Goal: Task Accomplishment & Management: Manage account settings

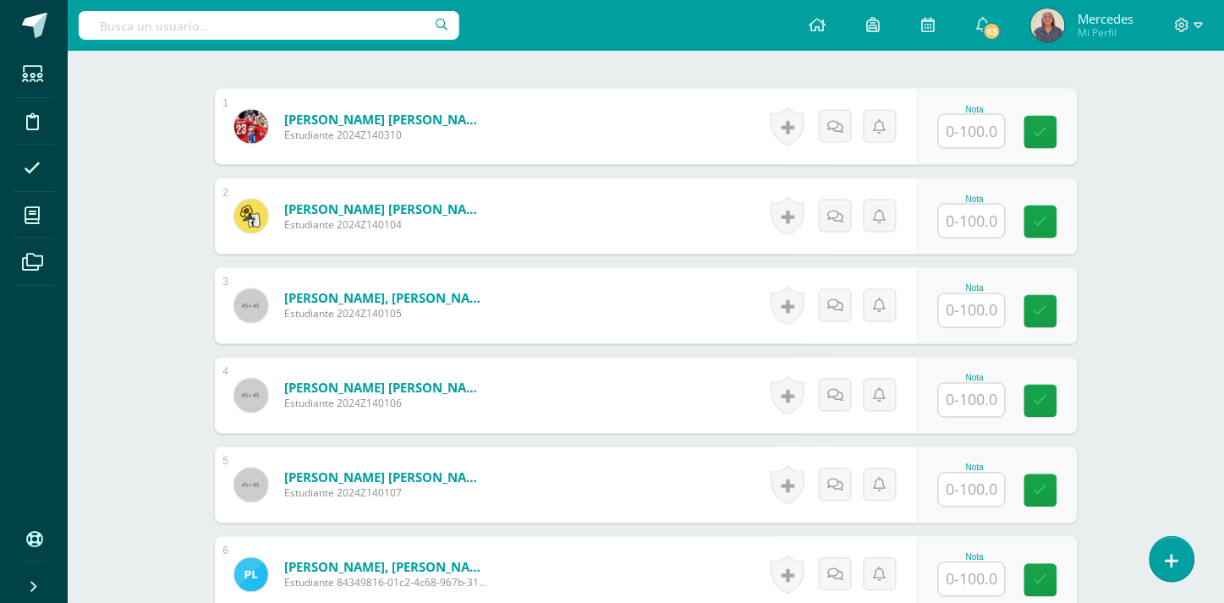
scroll to position [447, 0]
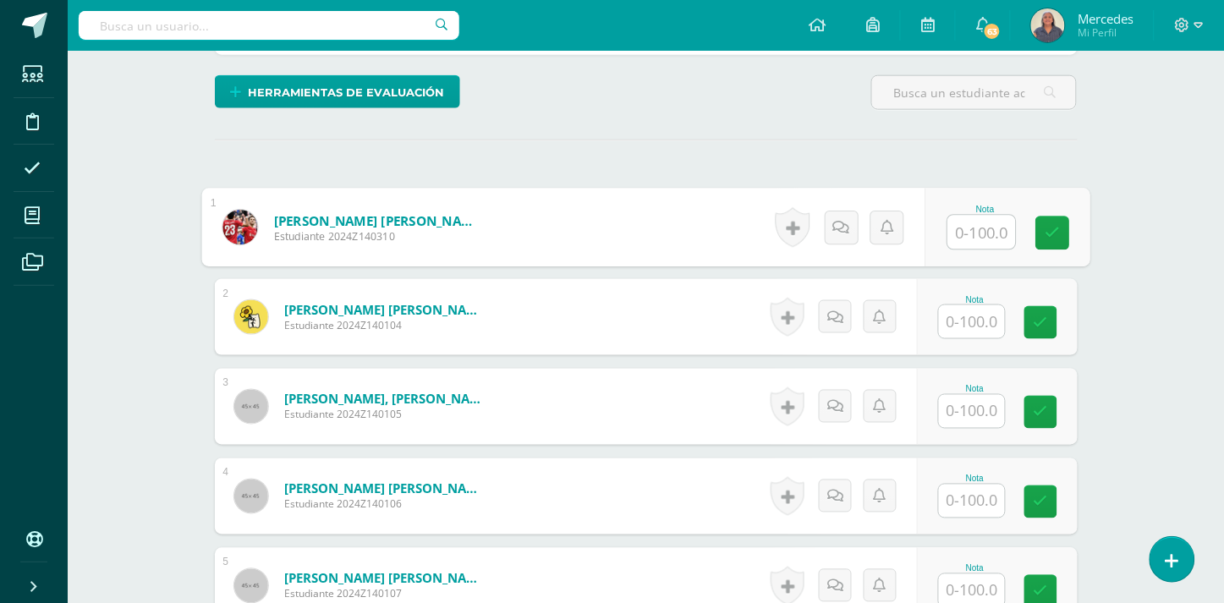
click at [984, 216] on input "text" at bounding box center [981, 233] width 68 height 34
type input "0"
click at [974, 316] on input "text" at bounding box center [972, 321] width 66 height 33
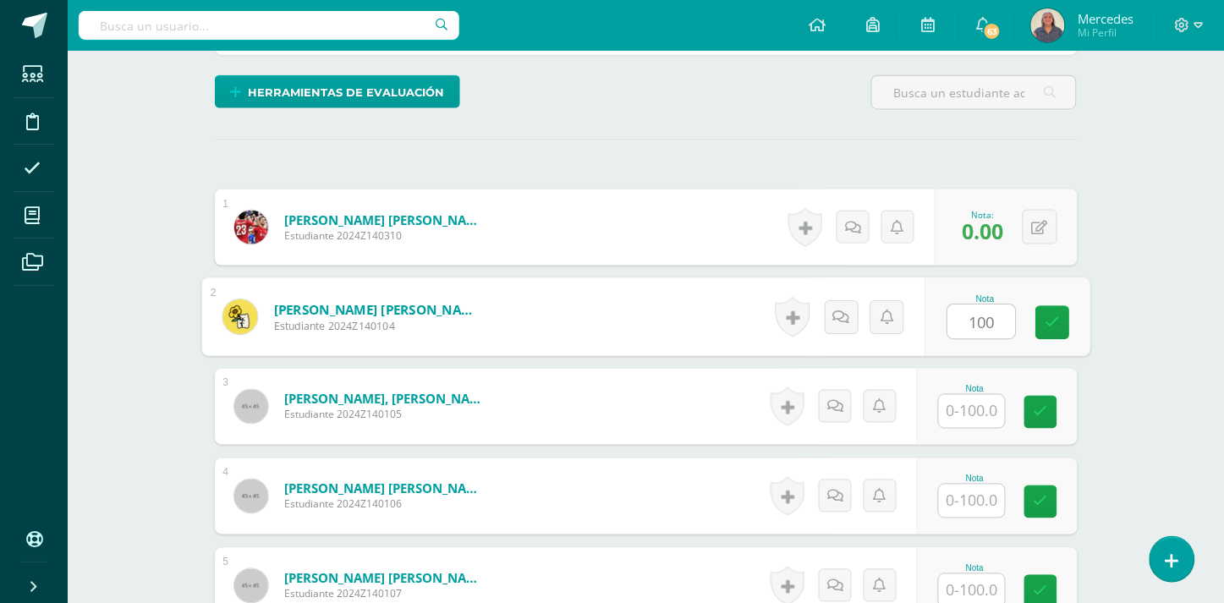
type input "100"
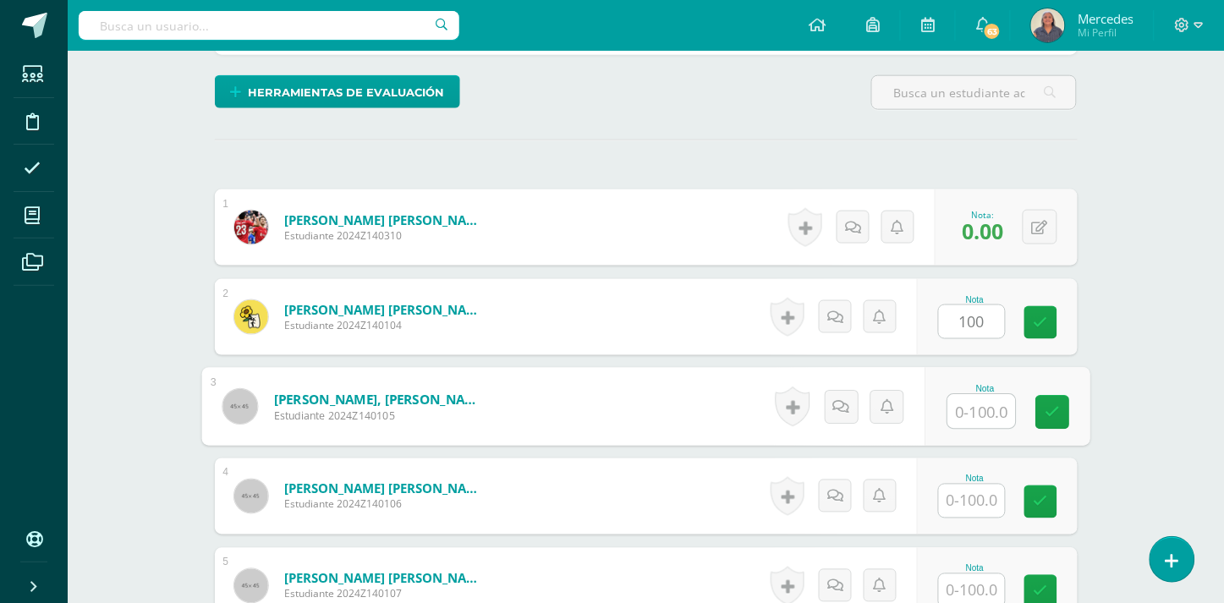
click at [974, 404] on input "text" at bounding box center [981, 412] width 68 height 34
type input "65"
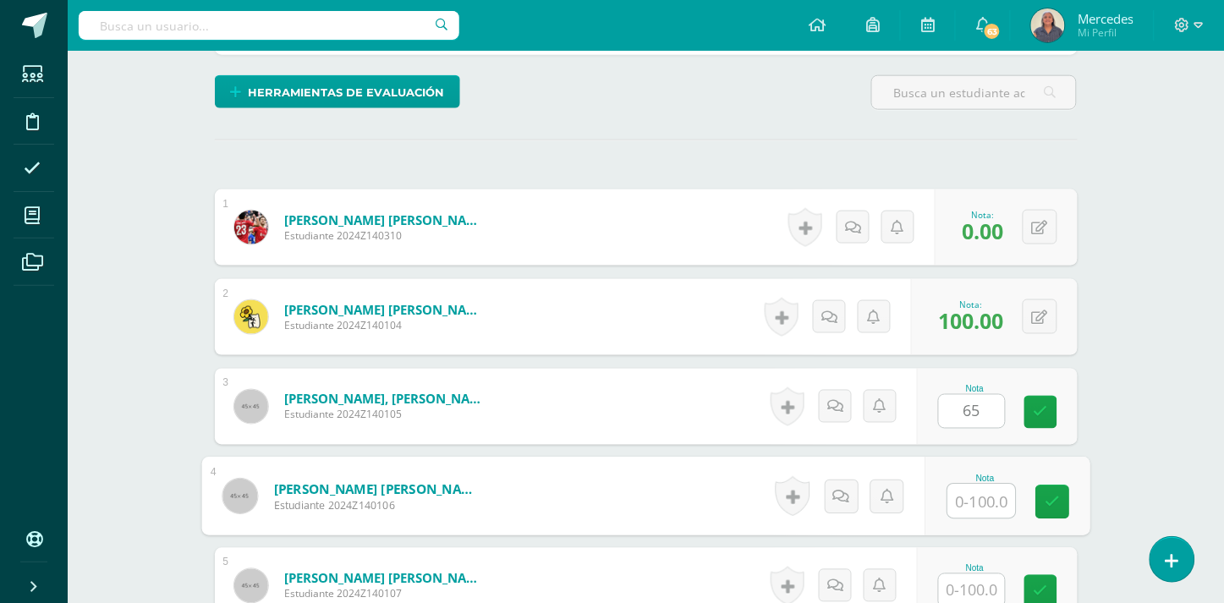
click at [987, 485] on input "text" at bounding box center [981, 502] width 68 height 34
type input "85"
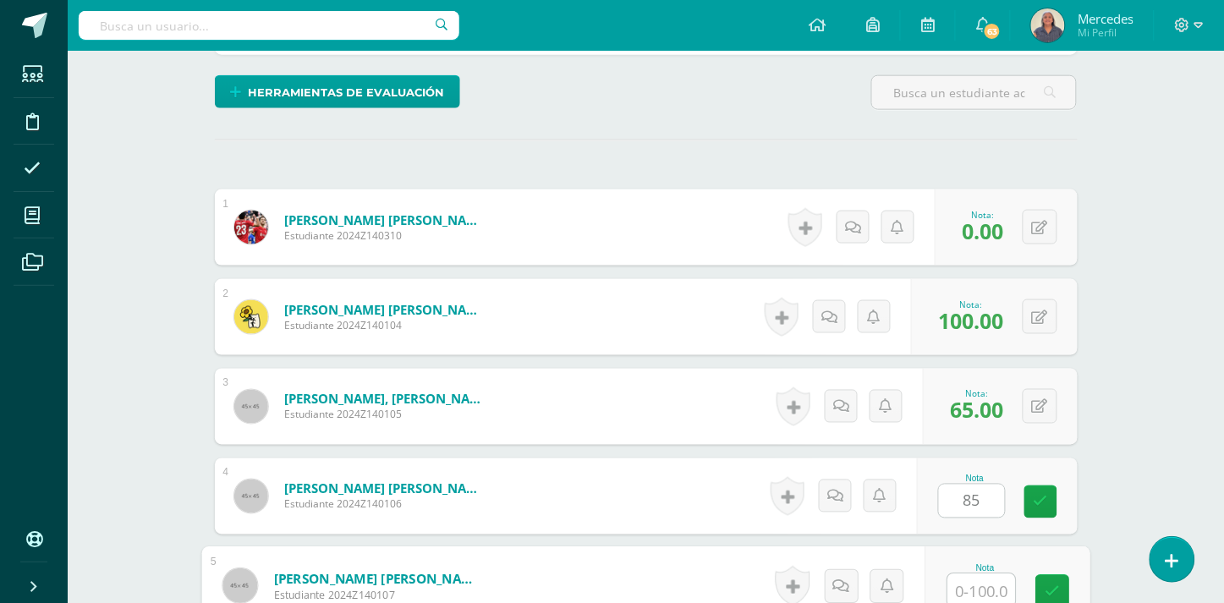
click at [992, 574] on input "text" at bounding box center [981, 591] width 68 height 34
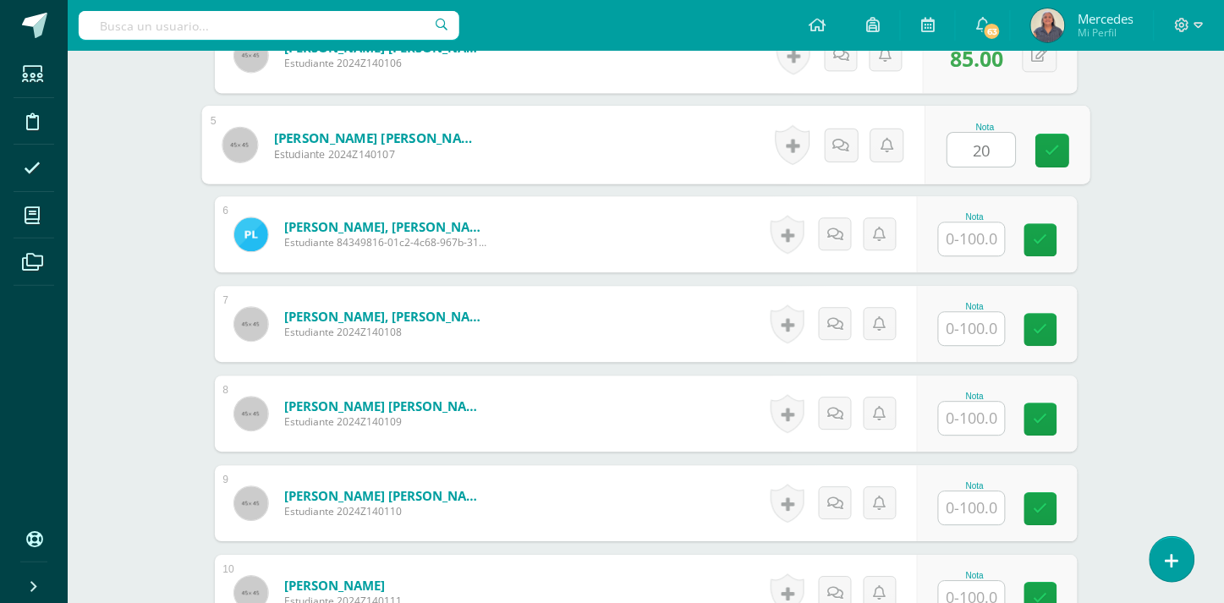
scroll to position [896, 0]
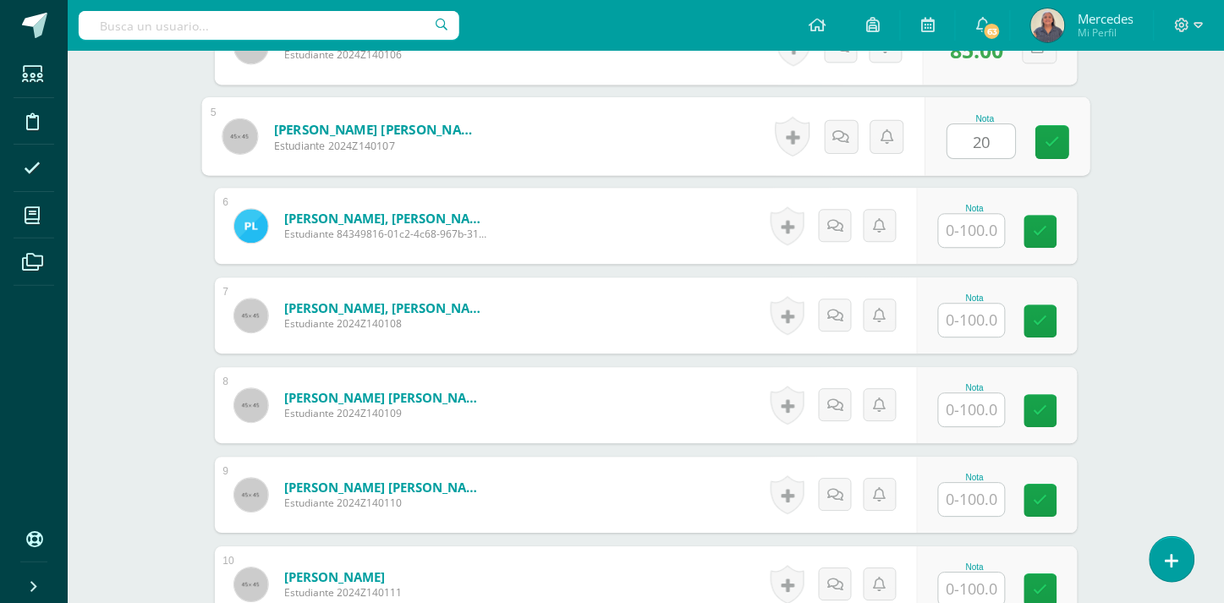
type input "20"
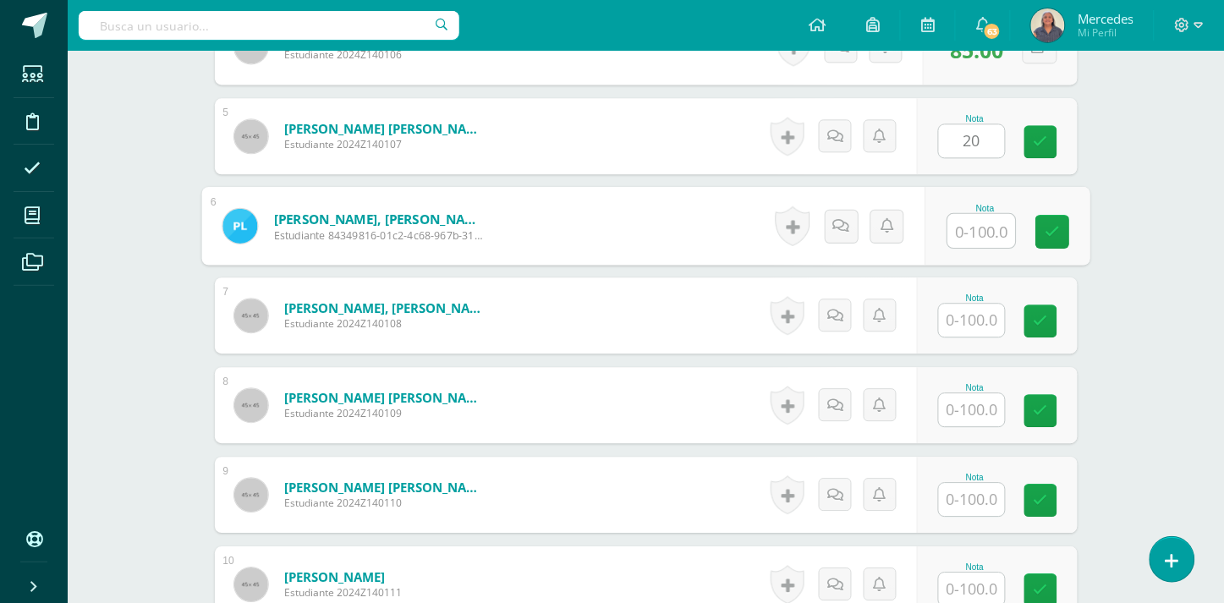
click at [990, 214] on input "text" at bounding box center [981, 231] width 68 height 34
type input "3"
type input "50"
click at [970, 304] on input "text" at bounding box center [972, 320] width 66 height 33
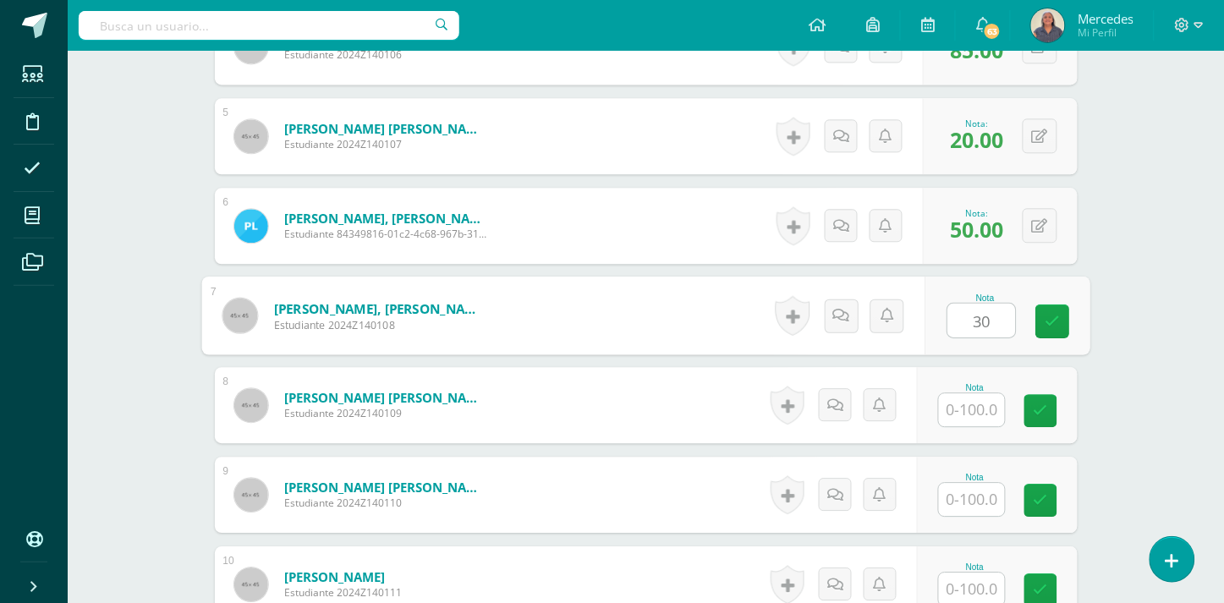
type input "30"
click at [976, 403] on input "text" at bounding box center [972, 409] width 66 height 33
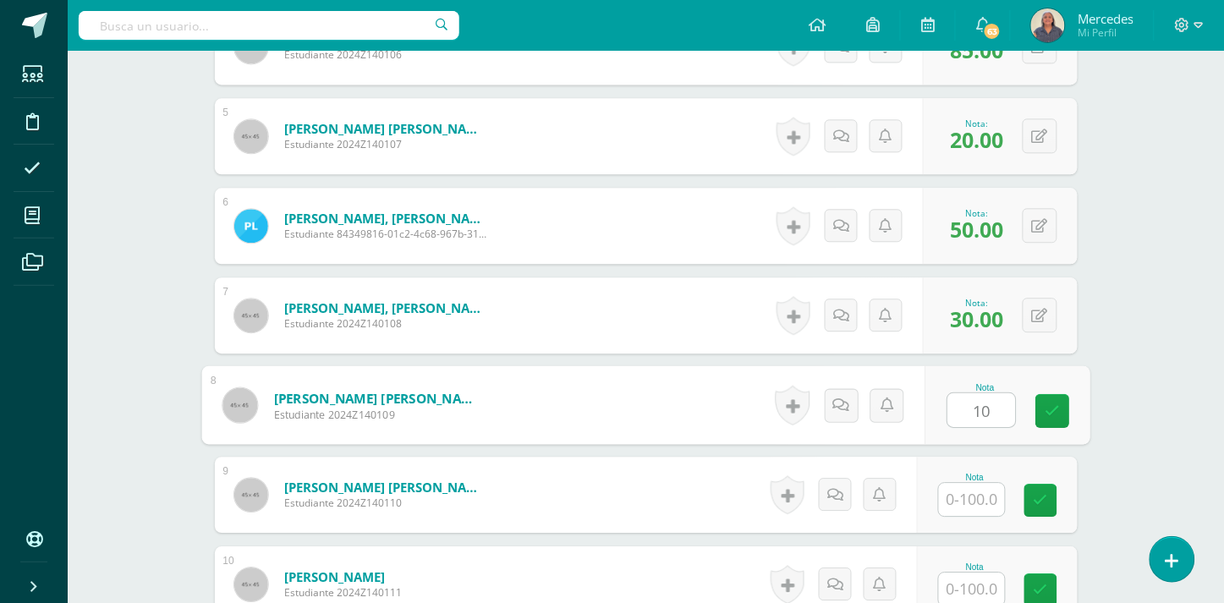
type input "10"
click at [983, 489] on input "text" at bounding box center [972, 499] width 66 height 33
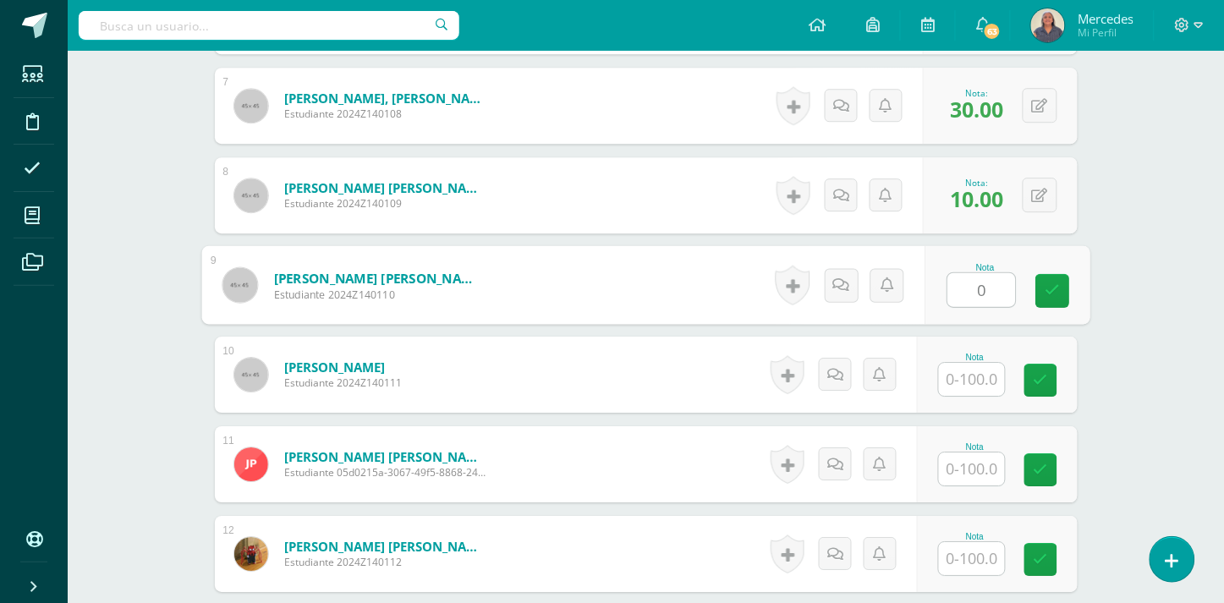
scroll to position [1123, 0]
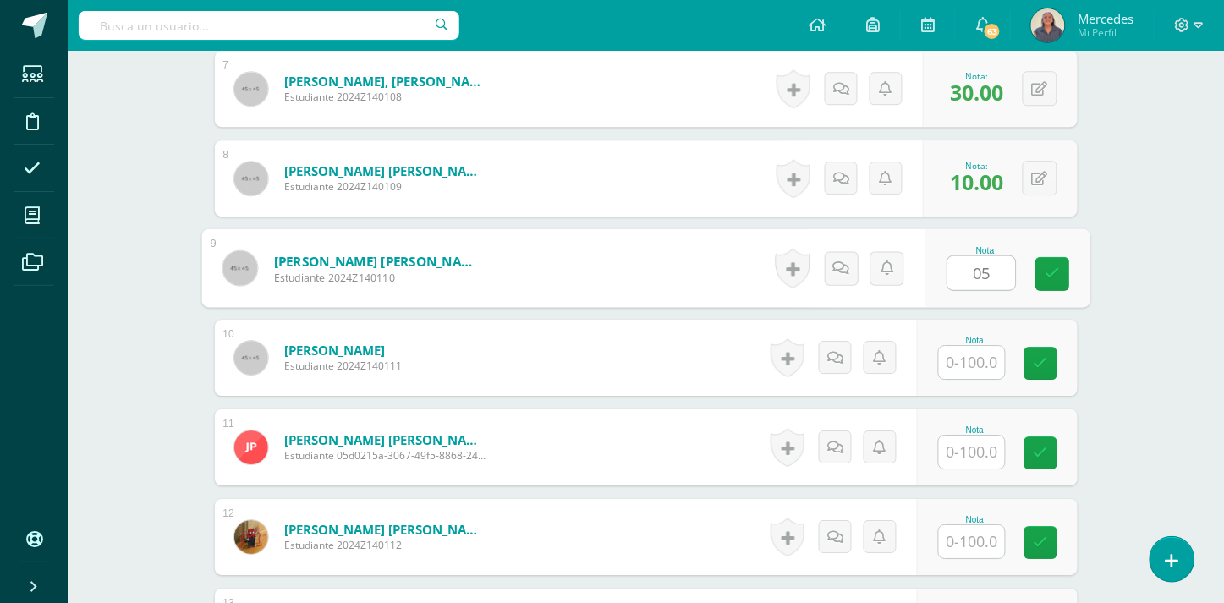
type input "0"
type input "5"
click at [976, 256] on input "0" at bounding box center [981, 273] width 68 height 34
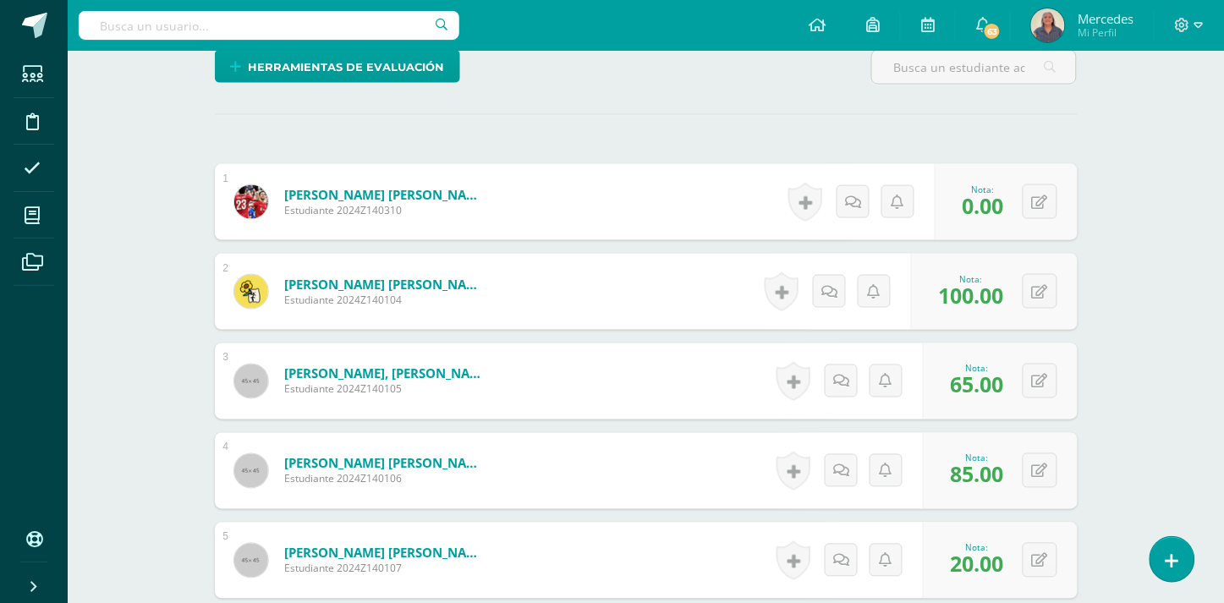
scroll to position [434, 0]
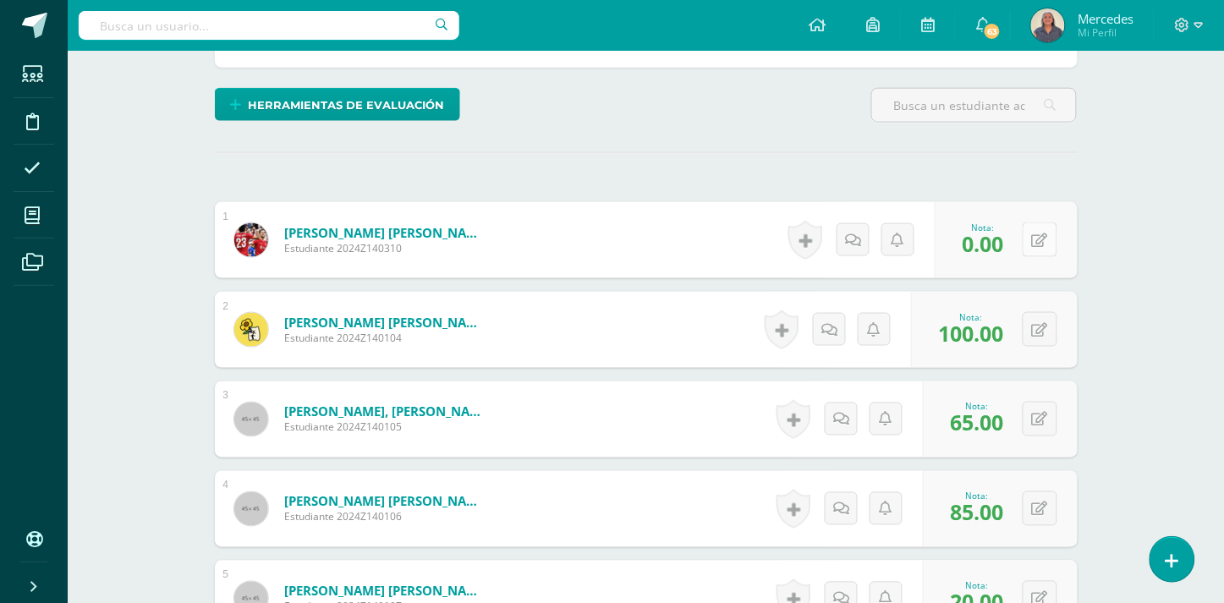
type input "10"
click at [1043, 233] on icon at bounding box center [1040, 240] width 16 height 14
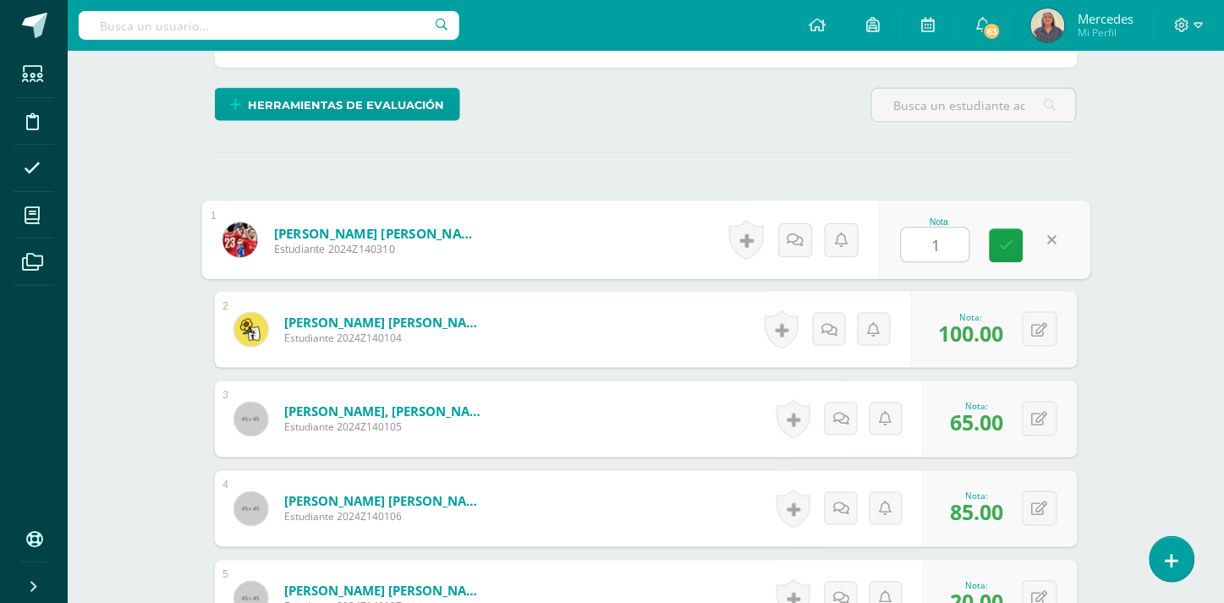
type input "10"
click at [999, 239] on icon at bounding box center [1006, 246] width 15 height 14
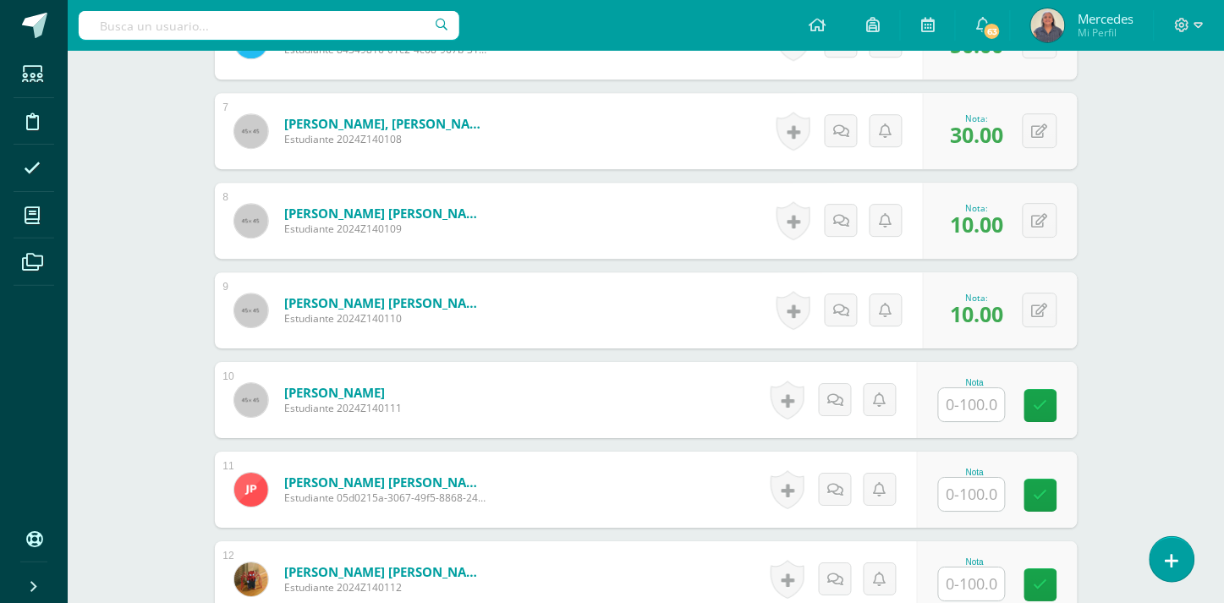
scroll to position [1153, 0]
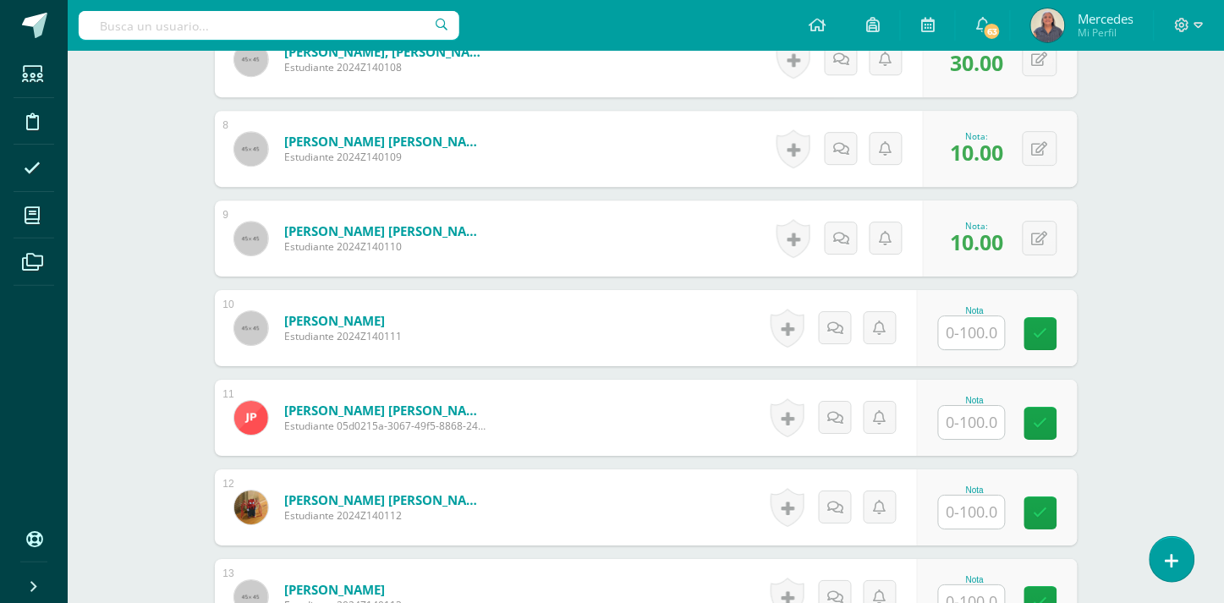
click at [982, 316] on input "text" at bounding box center [972, 332] width 66 height 33
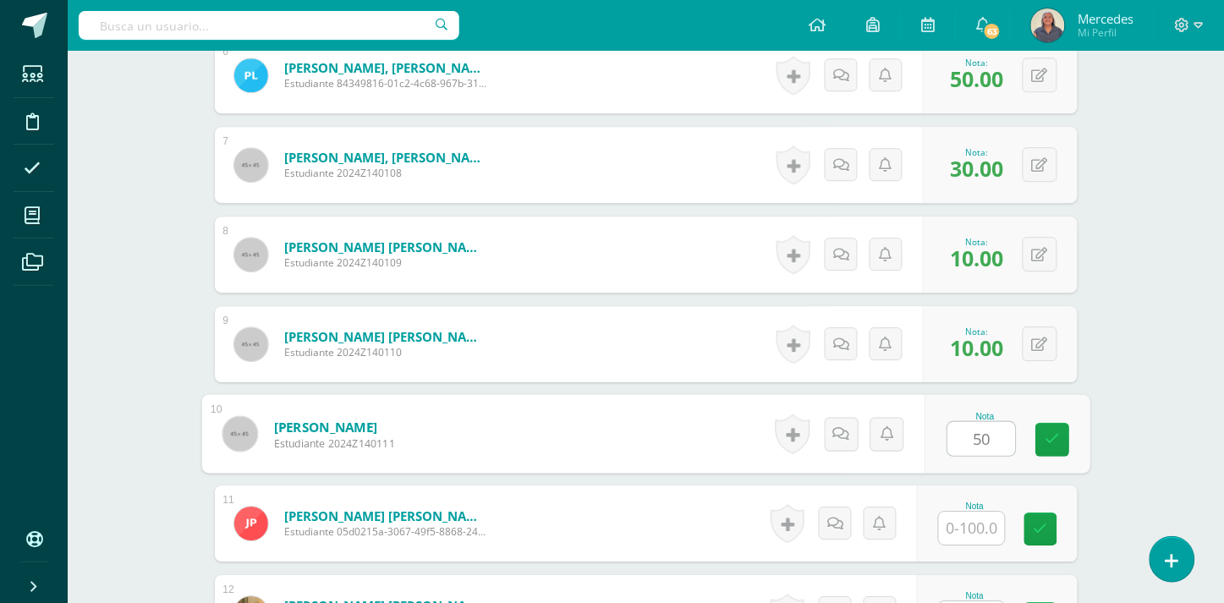
scroll to position [998, 0]
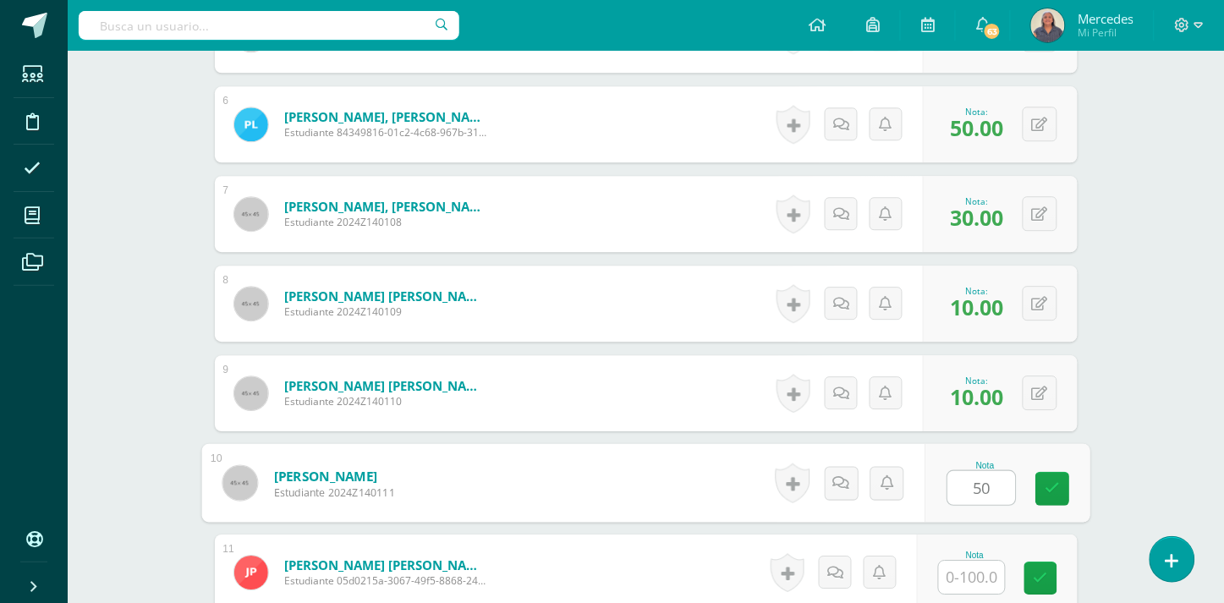
type input "50"
drag, startPoint x: 977, startPoint y: 535, endPoint x: 976, endPoint y: 555, distance: 19.5
click at [976, 551] on div "Nota" at bounding box center [975, 573] width 74 height 44
click at [976, 561] on input "text" at bounding box center [972, 577] width 66 height 33
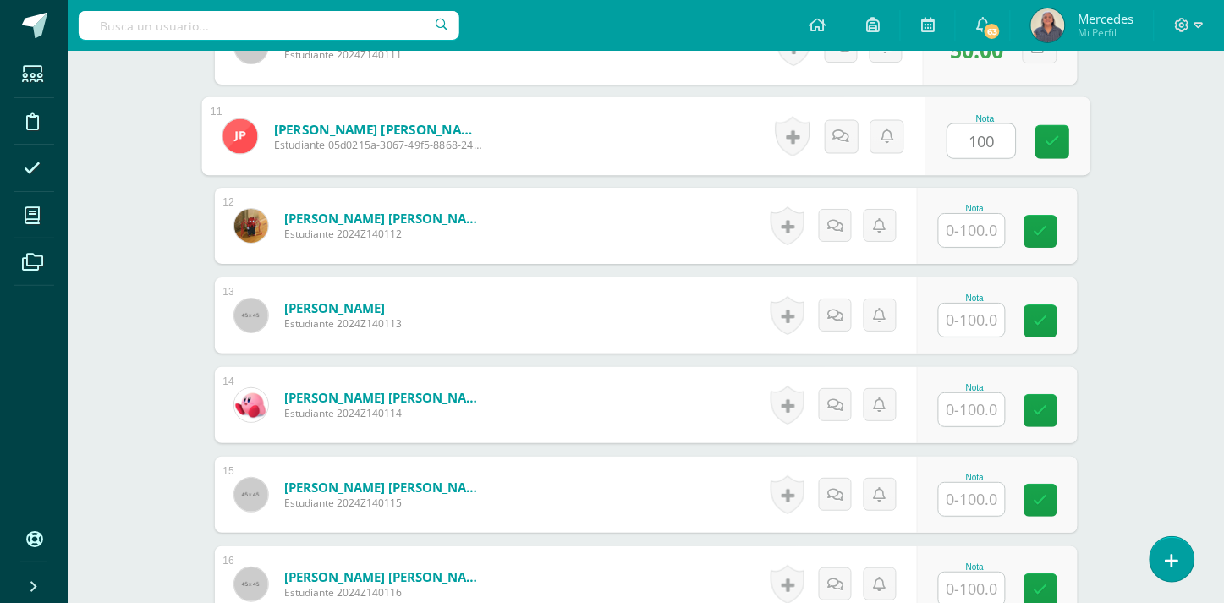
scroll to position [1447, 0]
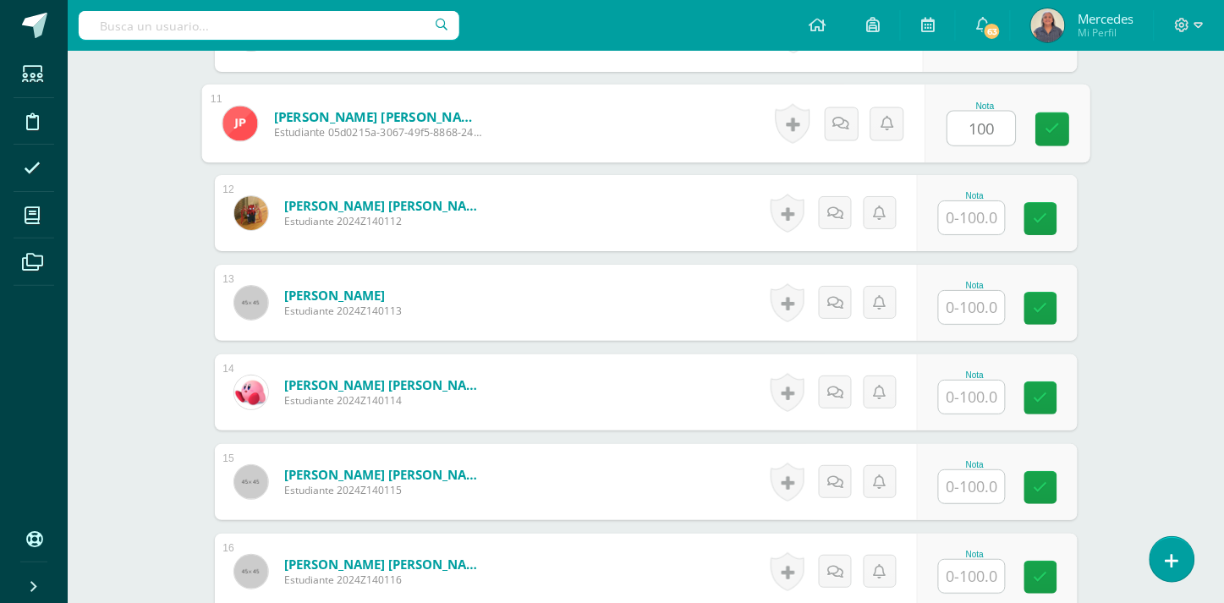
type input "100"
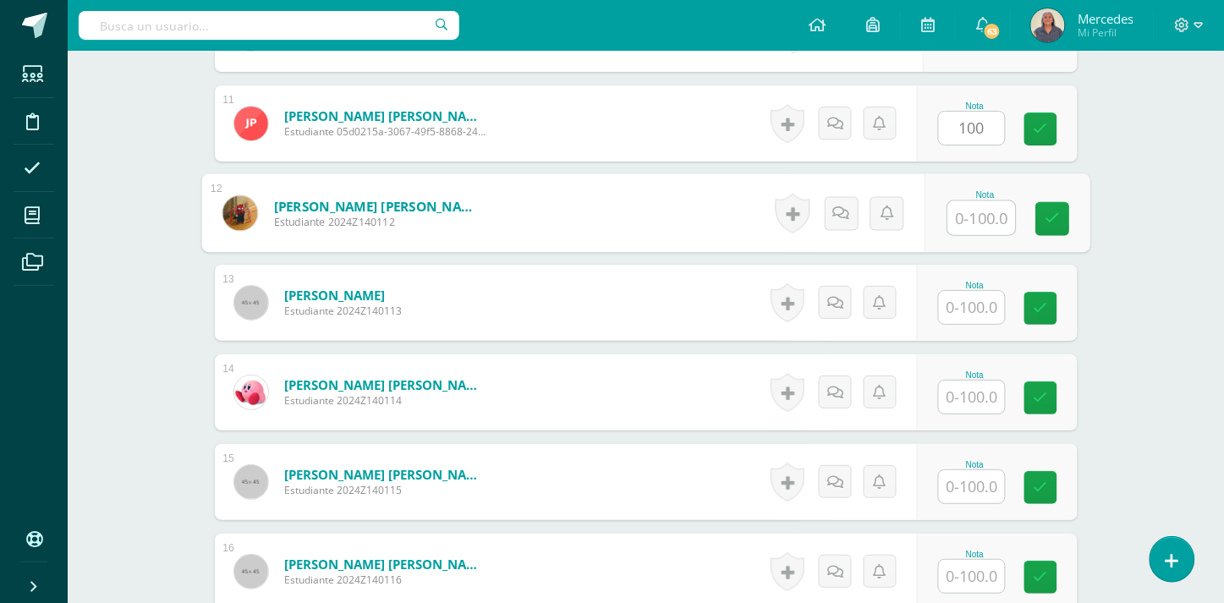
click at [975, 216] on input "text" at bounding box center [981, 218] width 68 height 34
type input "85"
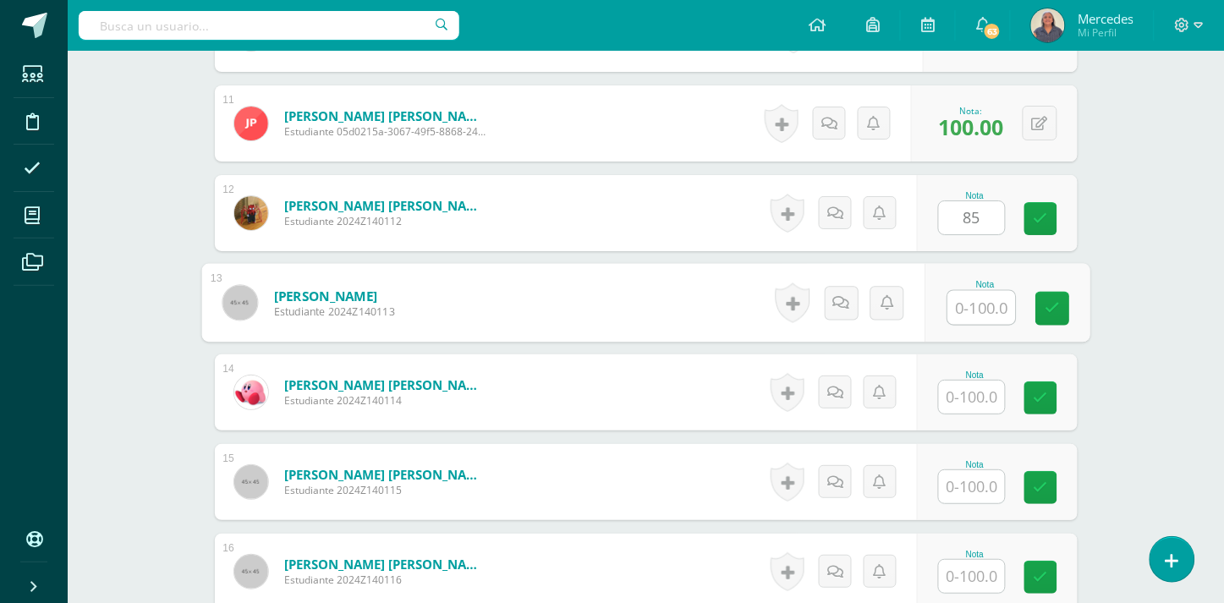
click at [978, 292] on input "text" at bounding box center [981, 308] width 68 height 34
type input "75"
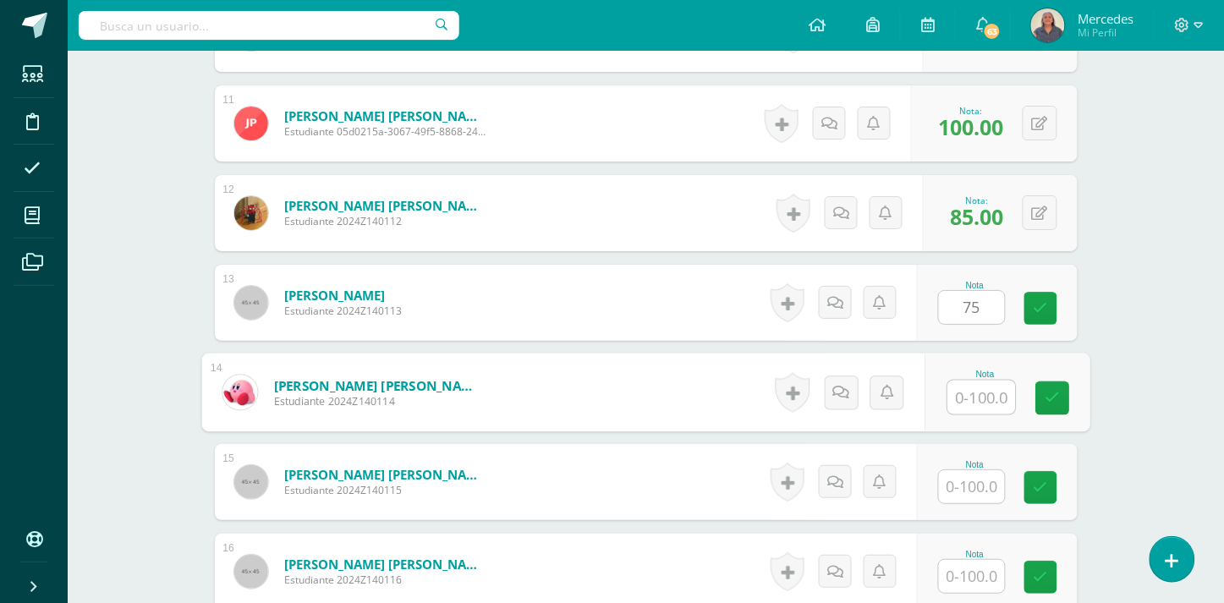
click at [965, 390] on input "text" at bounding box center [981, 398] width 68 height 34
type input "10"
click at [982, 470] on input "text" at bounding box center [972, 486] width 66 height 33
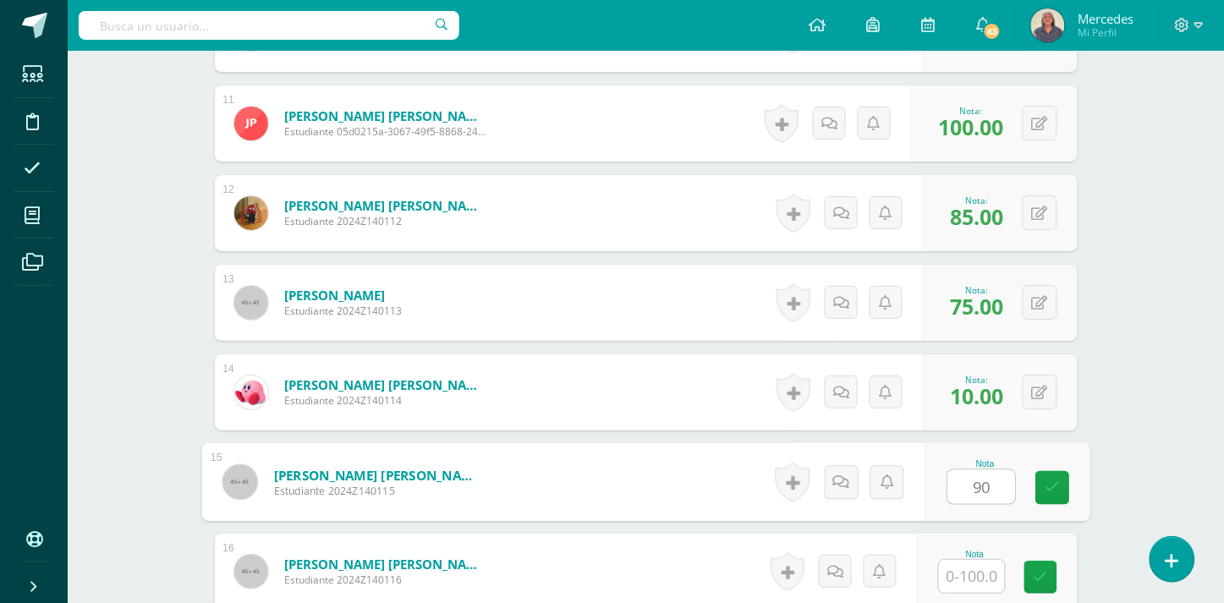
type input "90"
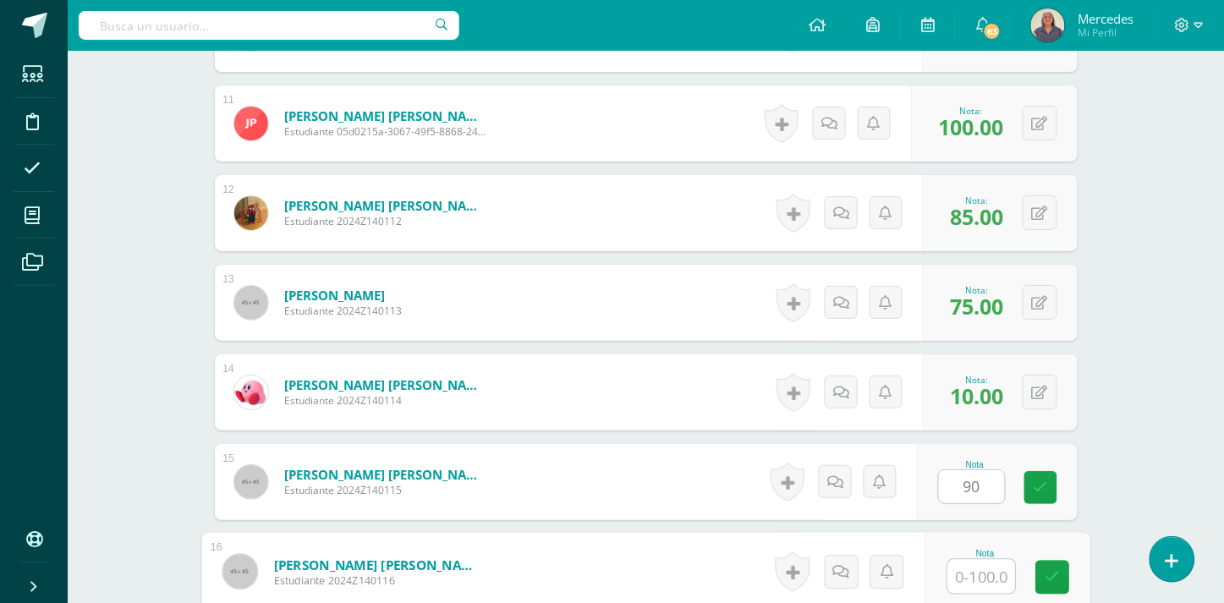
click at [960, 560] on input "text" at bounding box center [981, 577] width 68 height 34
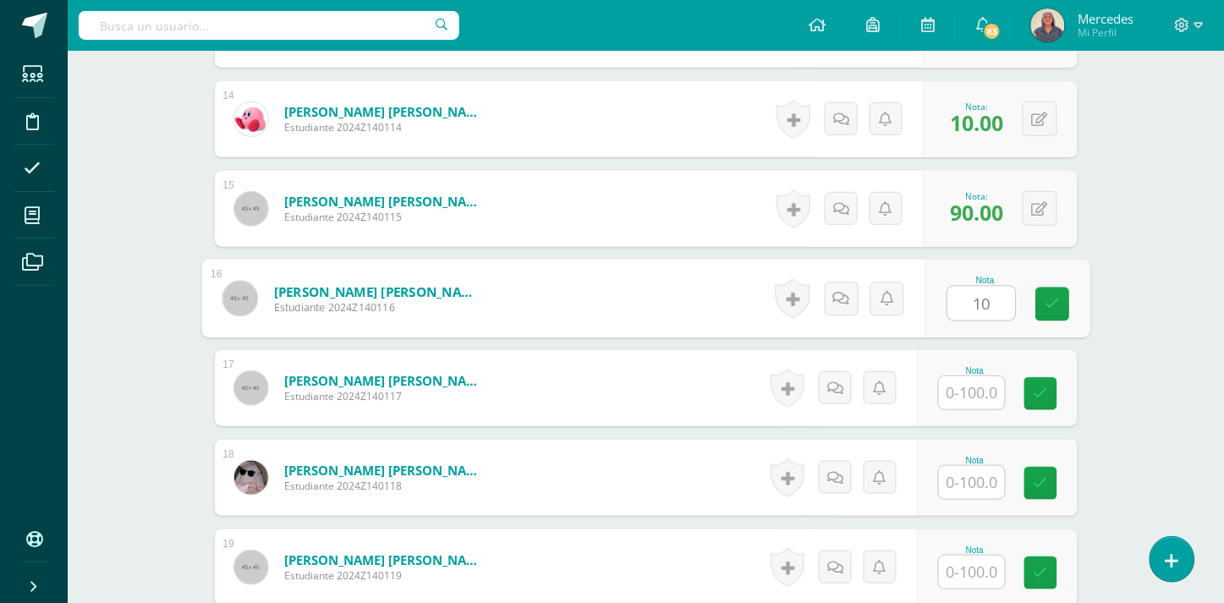
scroll to position [1770, 0]
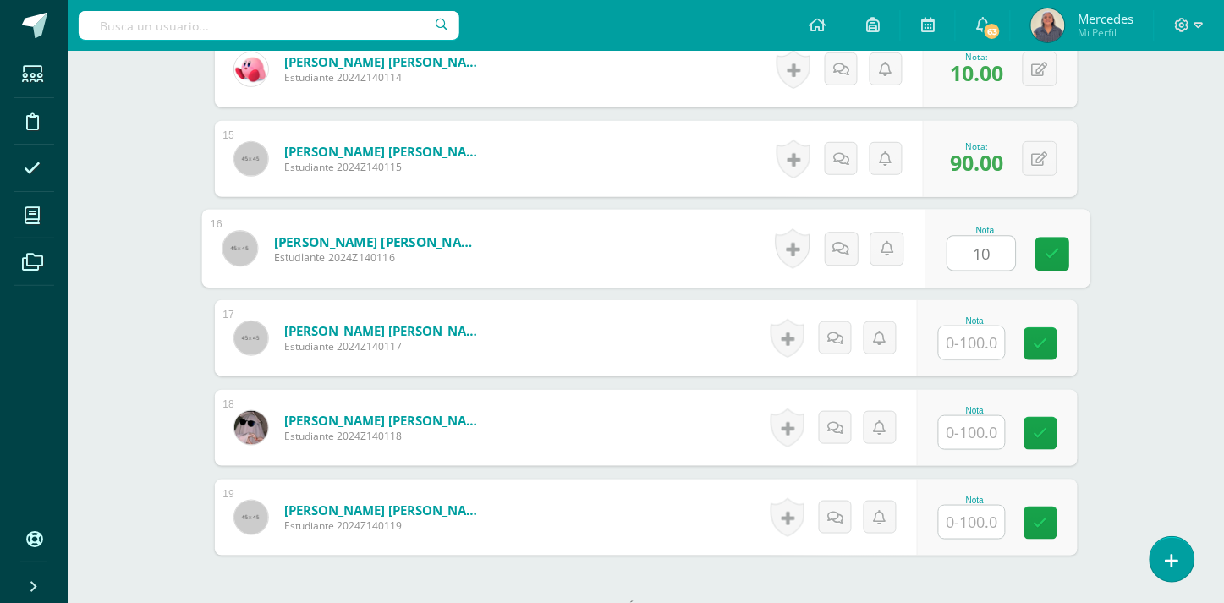
type input "10"
click at [975, 334] on input "text" at bounding box center [972, 342] width 66 height 33
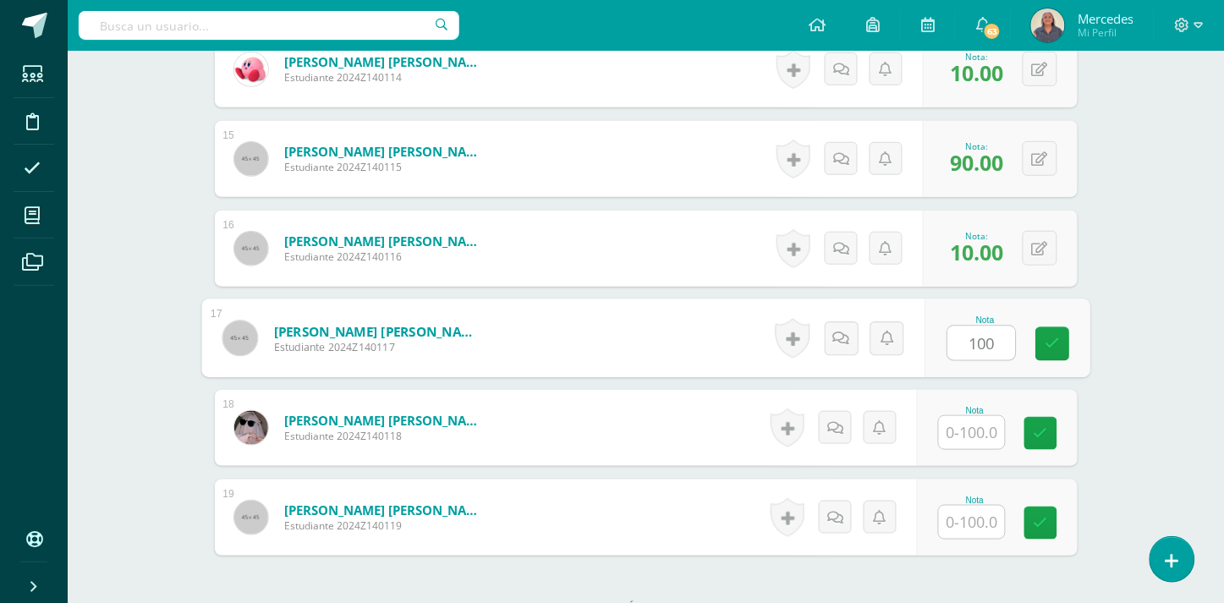
type input "100"
click at [971, 423] on input "text" at bounding box center [972, 432] width 66 height 33
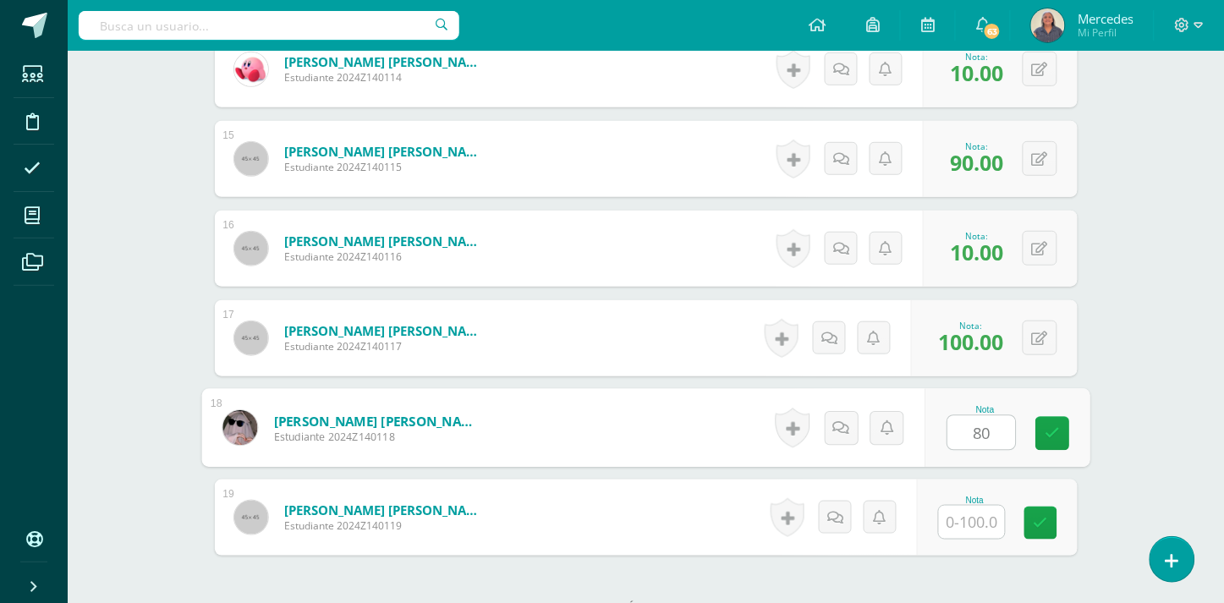
type input "80"
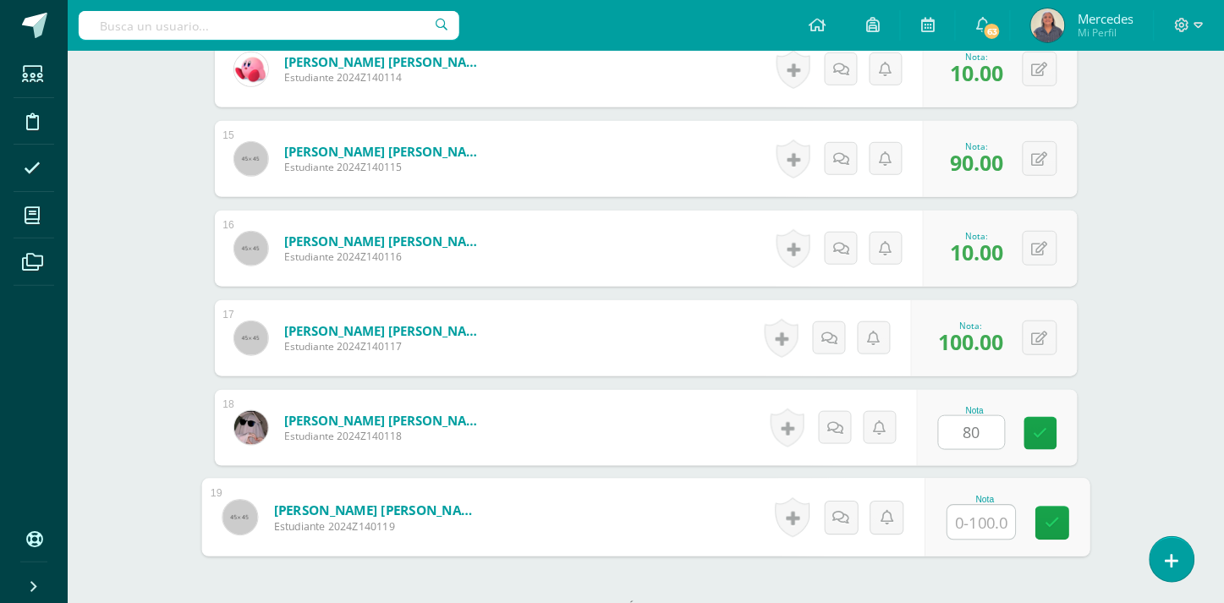
click at [973, 507] on input "text" at bounding box center [981, 523] width 68 height 34
type input "10"
click at [1050, 507] on link at bounding box center [1052, 524] width 34 height 34
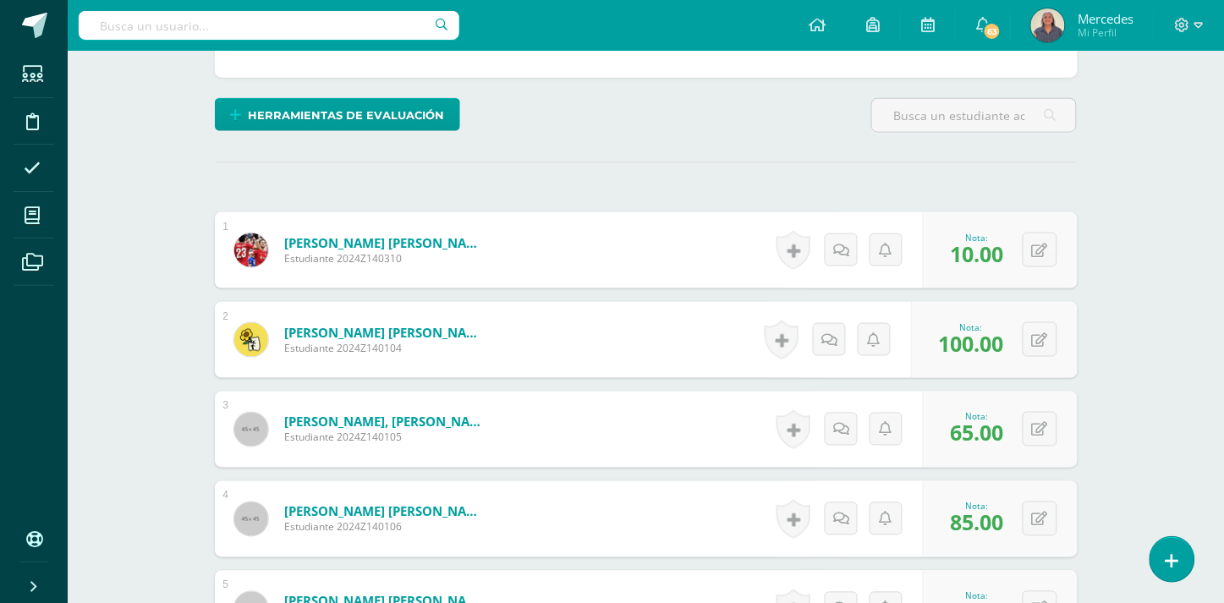
scroll to position [0, 0]
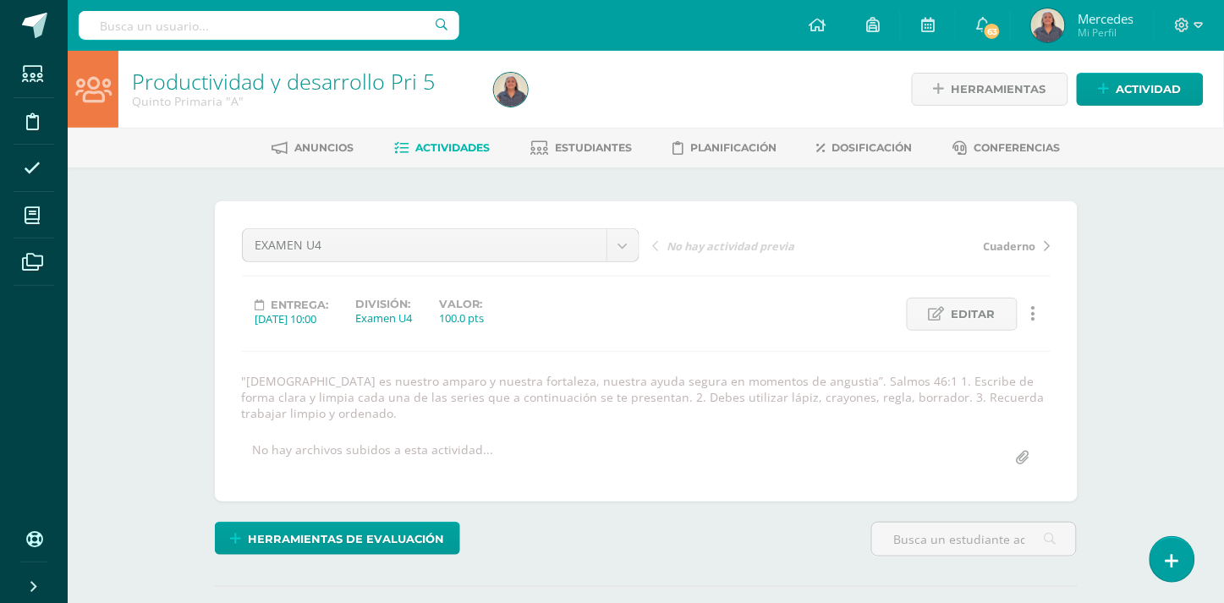
click at [458, 145] on span "Actividades" at bounding box center [452, 147] width 74 height 13
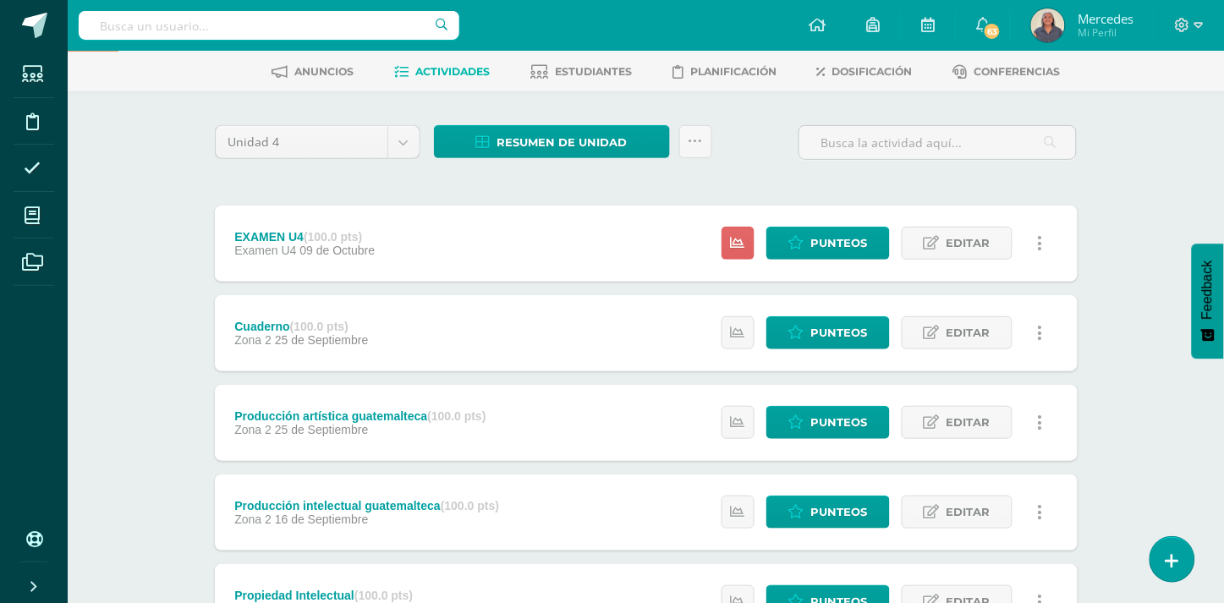
scroll to position [131, 0]
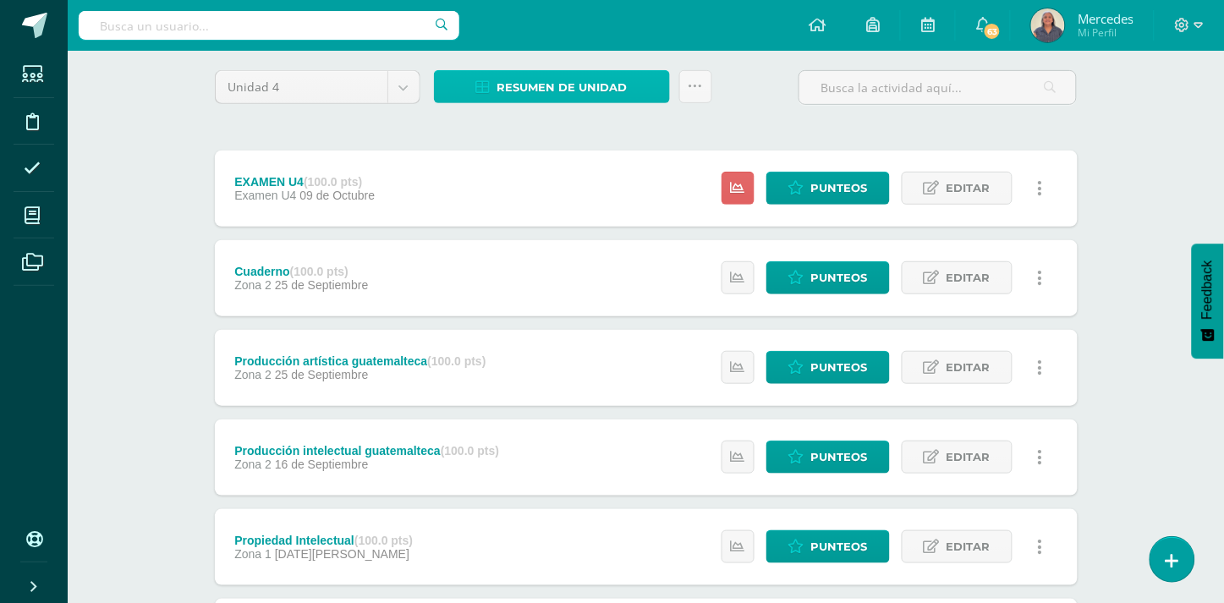
click at [546, 80] on span "Resumen de unidad" at bounding box center [562, 87] width 130 height 31
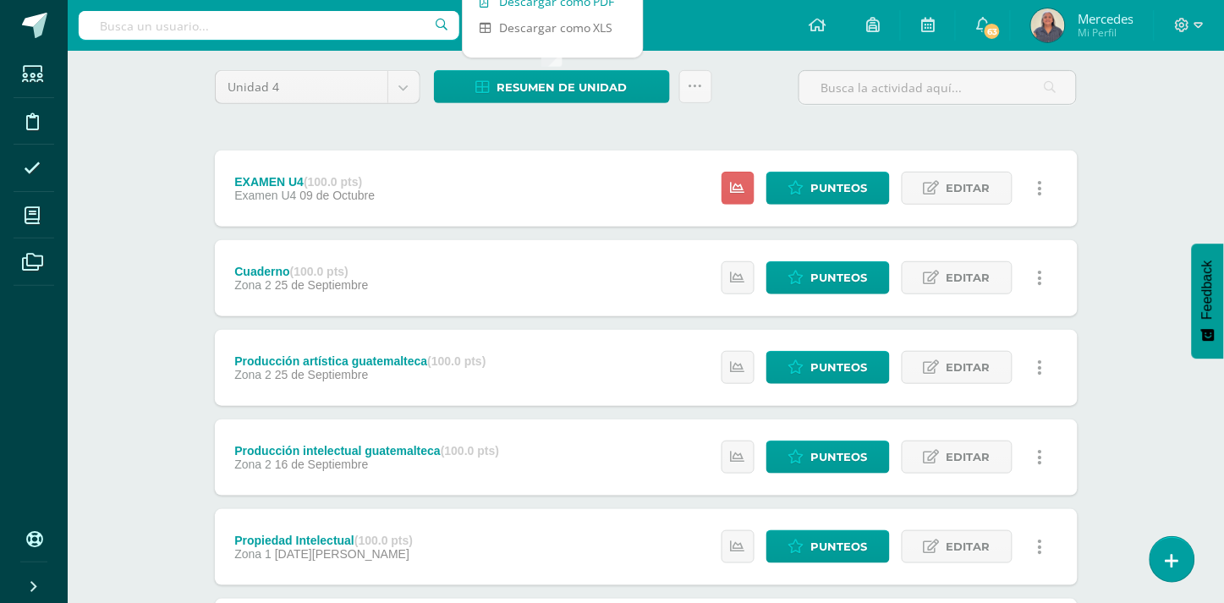
click at [546, 8] on link "Descargar como PDF" at bounding box center [553, 1] width 180 height 26
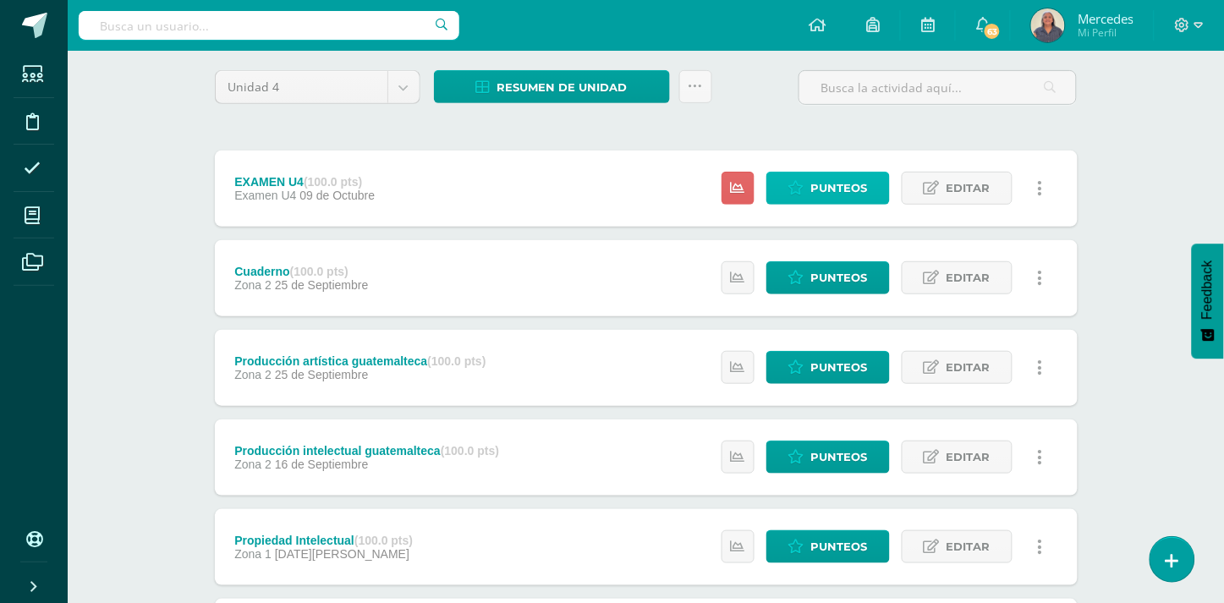
click at [812, 184] on span "Punteos" at bounding box center [839, 188] width 57 height 31
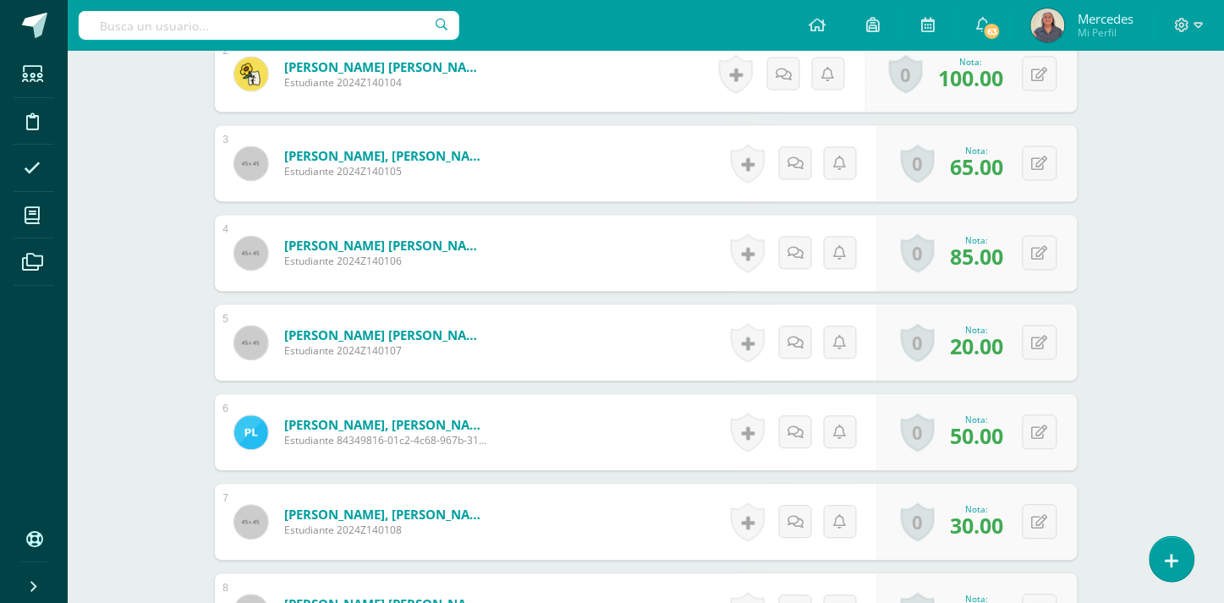
scroll to position [698, 0]
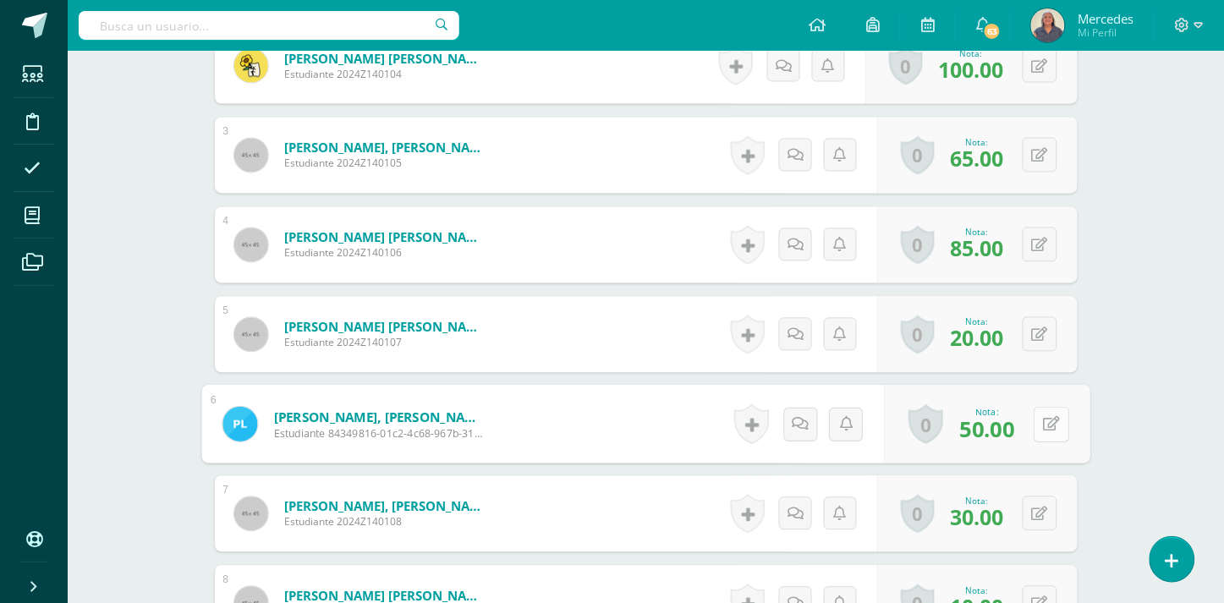
click at [1045, 417] on icon at bounding box center [1051, 424] width 17 height 14
type input "75"
click at [1007, 423] on icon at bounding box center [1006, 430] width 15 height 14
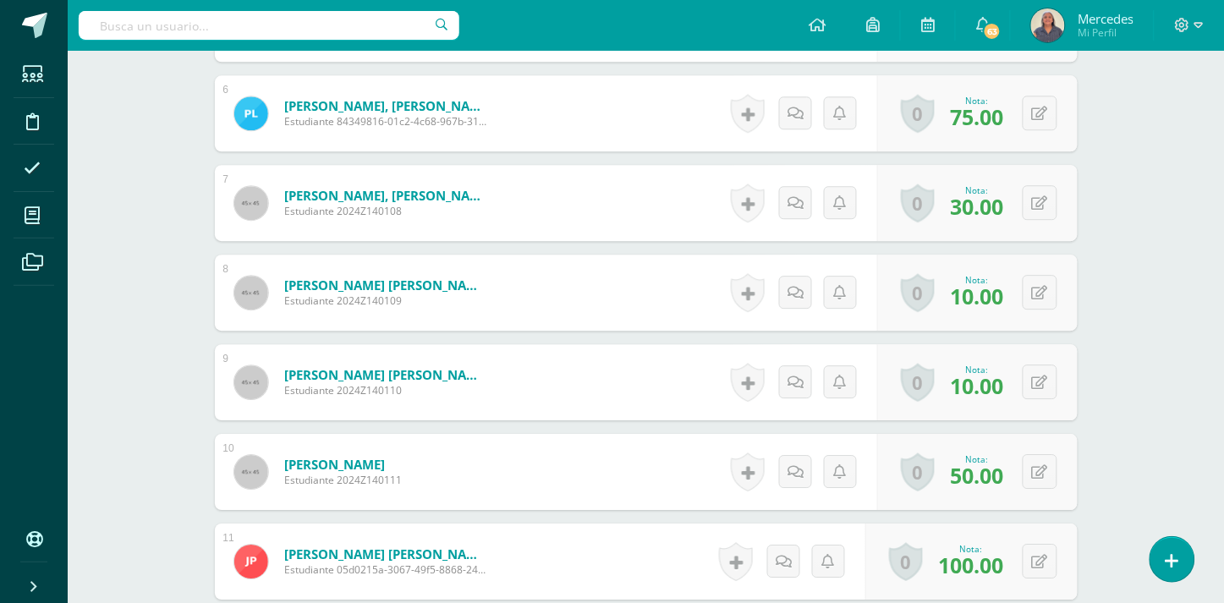
scroll to position [1017, 0]
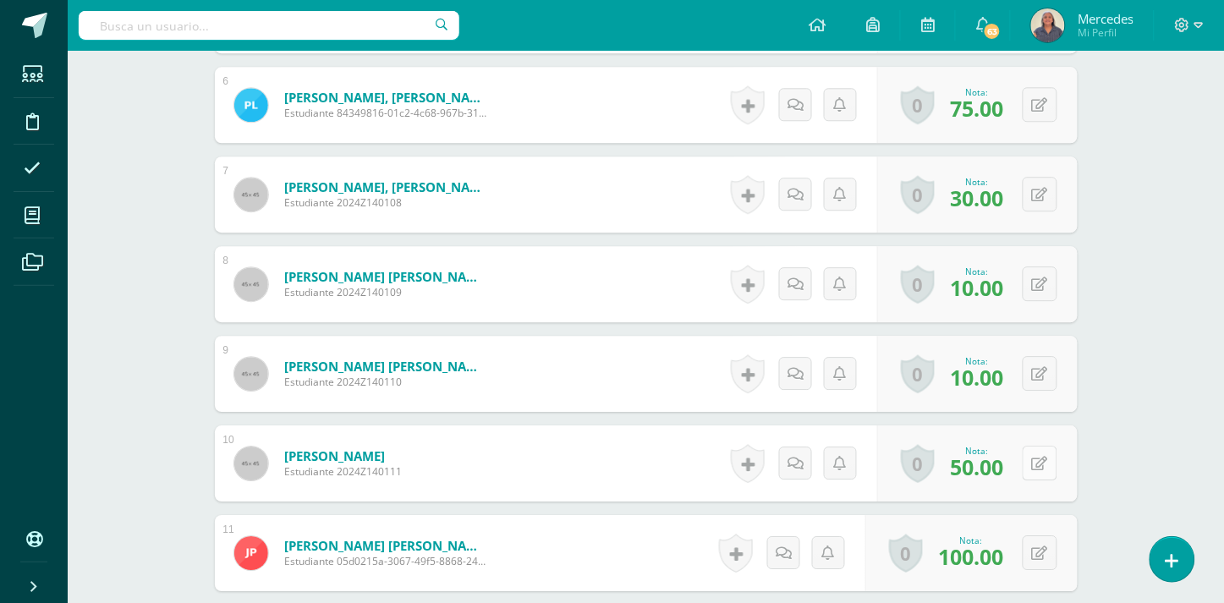
click at [1041, 449] on button at bounding box center [1040, 463] width 35 height 35
type input "75"
click at [1007, 462] on icon at bounding box center [1006, 469] width 15 height 14
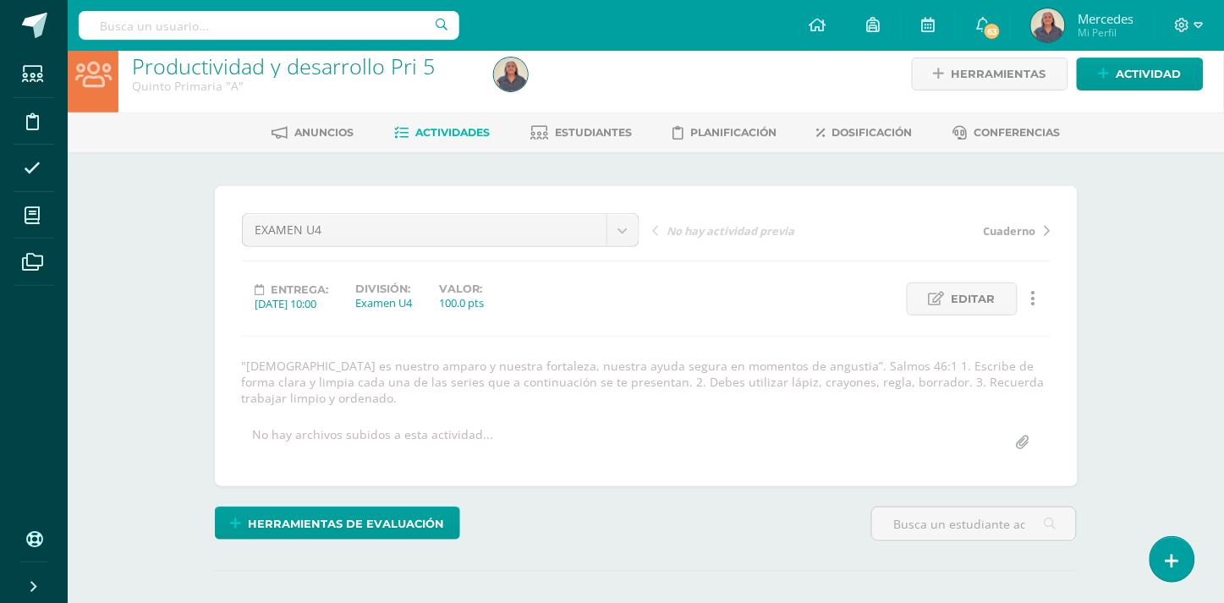
scroll to position [0, 0]
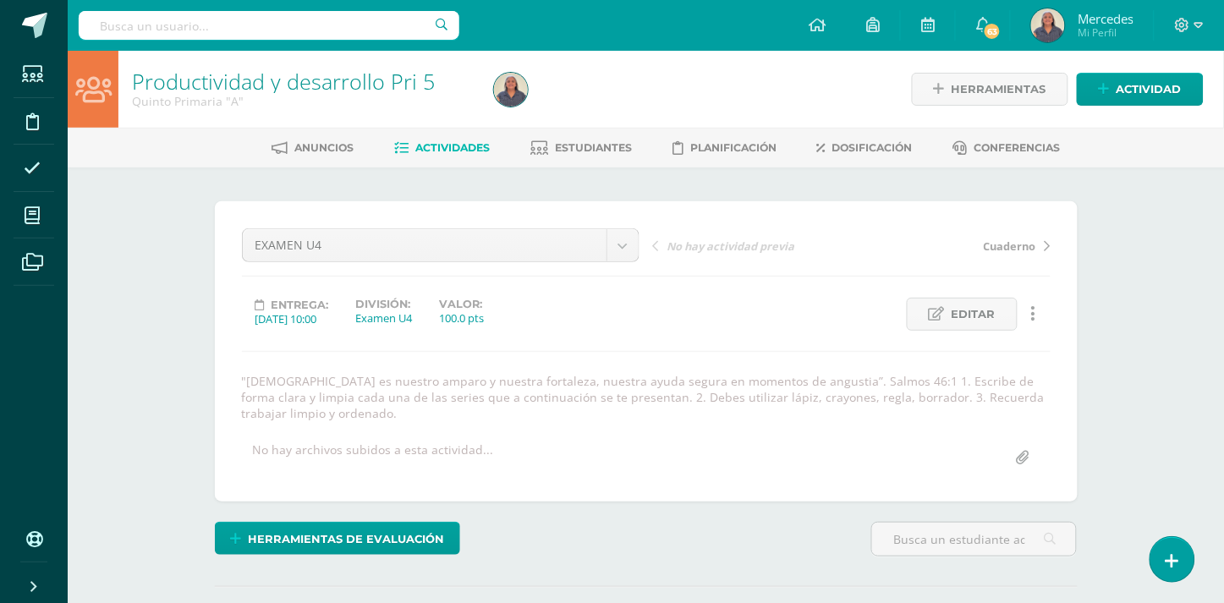
click at [452, 145] on span "Actividades" at bounding box center [452, 147] width 74 height 13
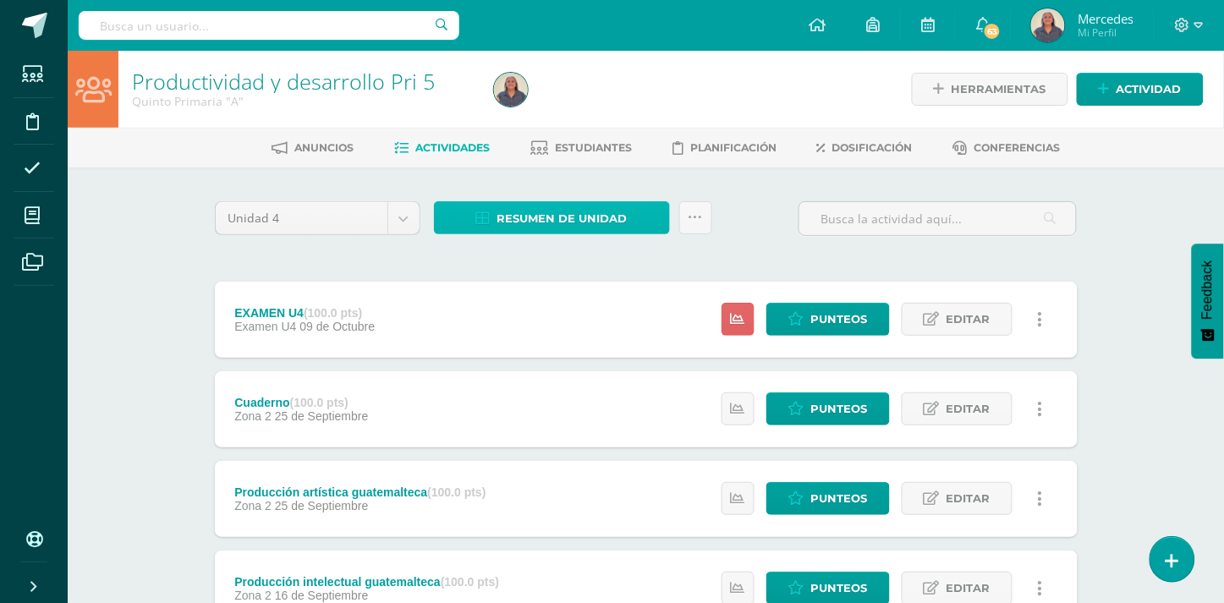
click at [520, 214] on span "Resumen de unidad" at bounding box center [562, 218] width 130 height 31
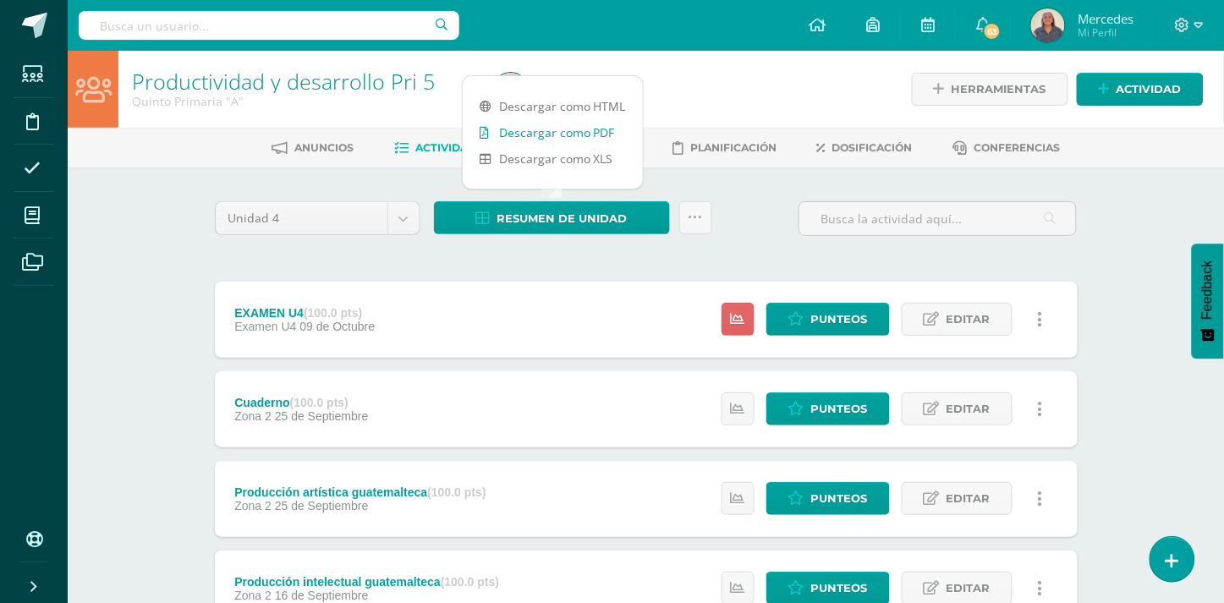
click at [518, 138] on link "Descargar como PDF" at bounding box center [553, 132] width 180 height 26
click at [827, 497] on span "Punteos" at bounding box center [839, 498] width 57 height 31
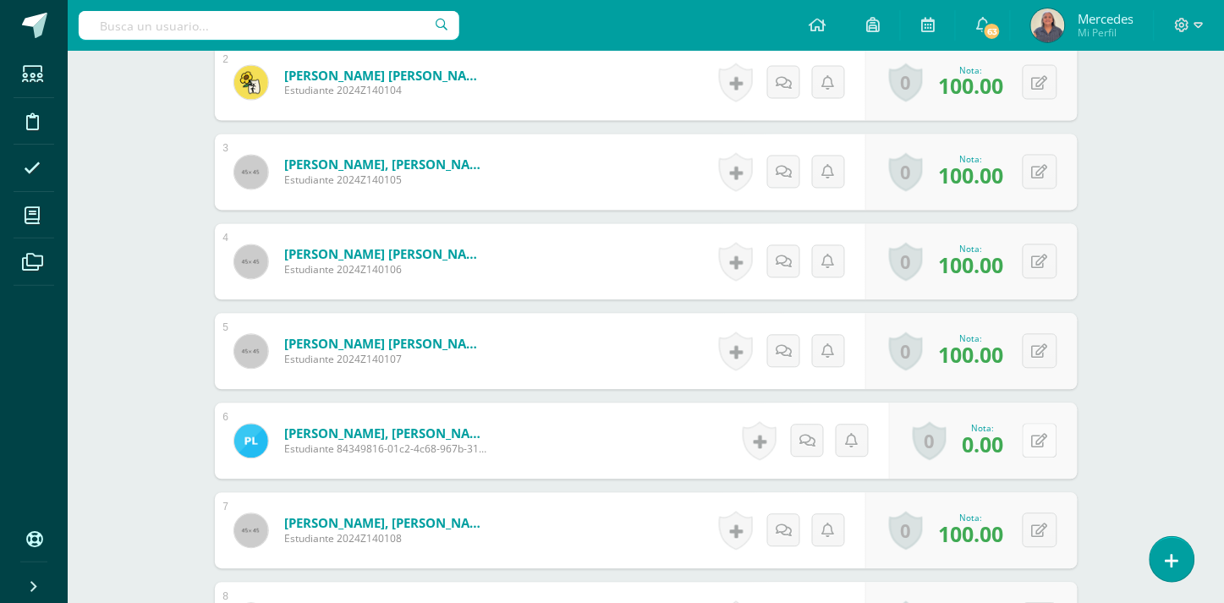
scroll to position [698, 0]
click at [1045, 438] on icon at bounding box center [1051, 440] width 17 height 14
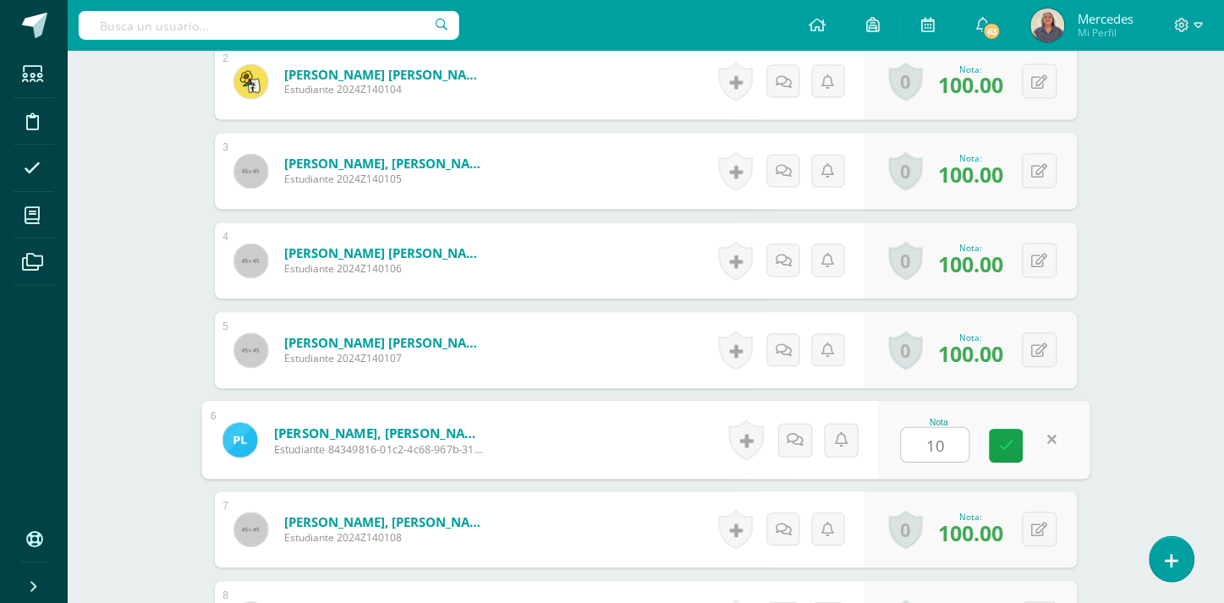
type input "100"
click at [999, 445] on icon at bounding box center [1006, 446] width 15 height 14
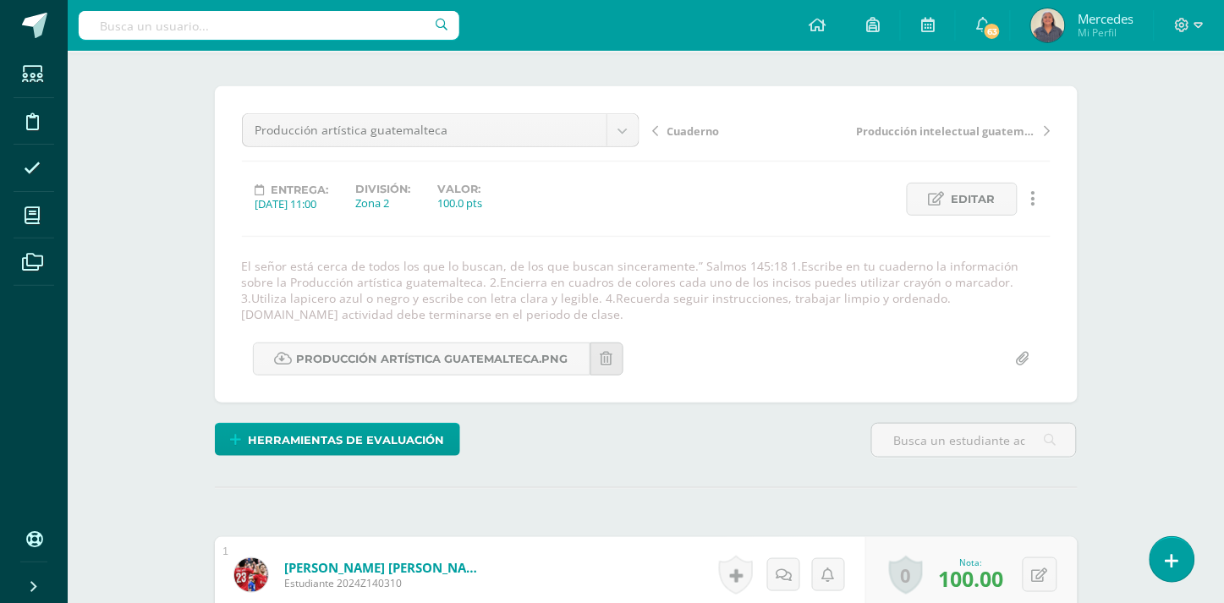
scroll to position [0, 0]
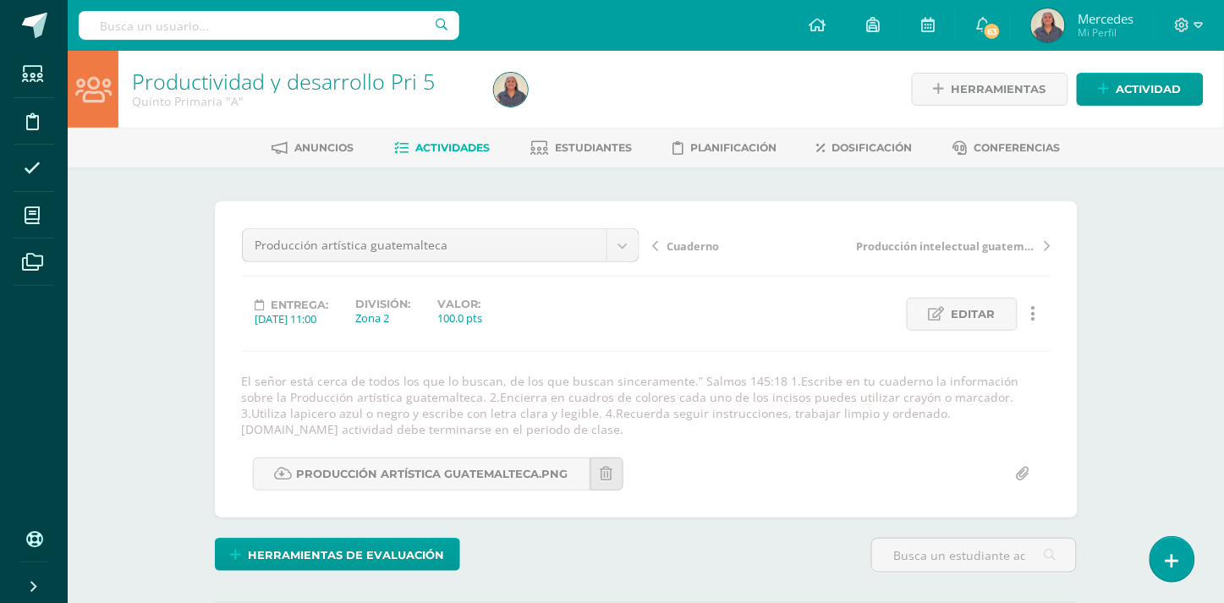
click at [696, 239] on span "Cuaderno" at bounding box center [693, 246] width 52 height 15
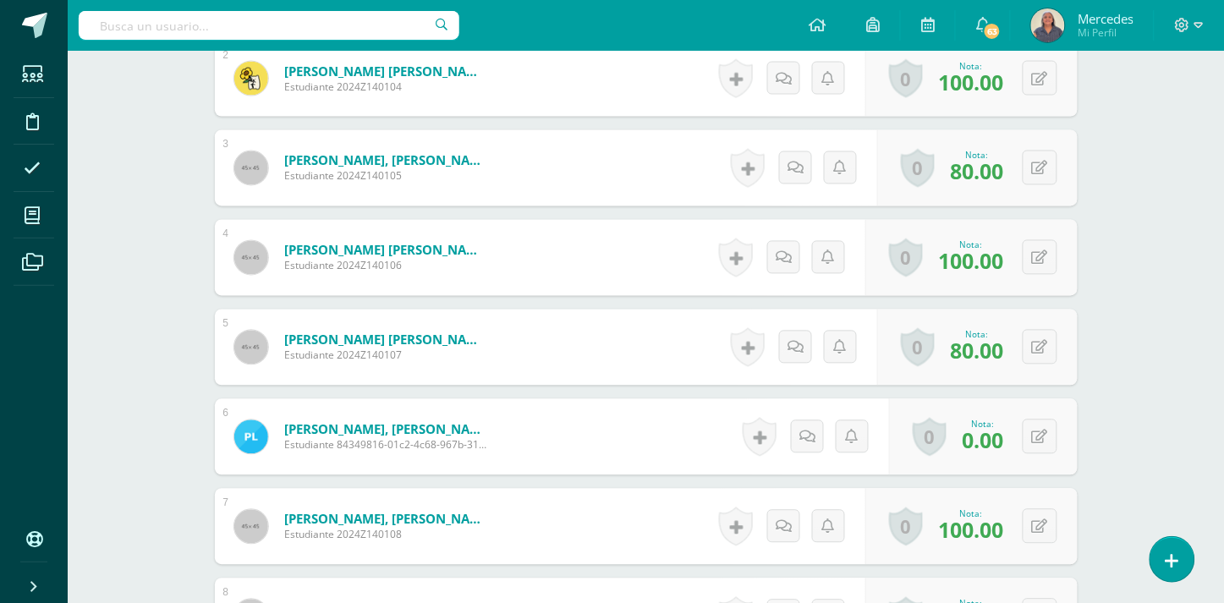
scroll to position [737, 0]
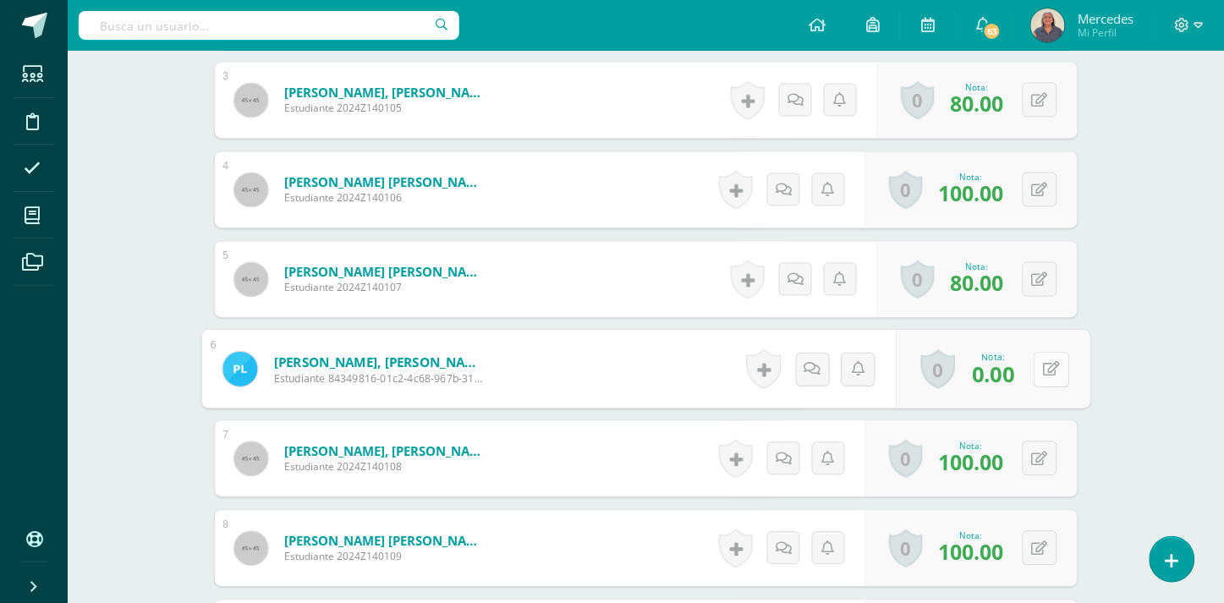
click at [1041, 365] on button at bounding box center [1052, 370] width 36 height 36
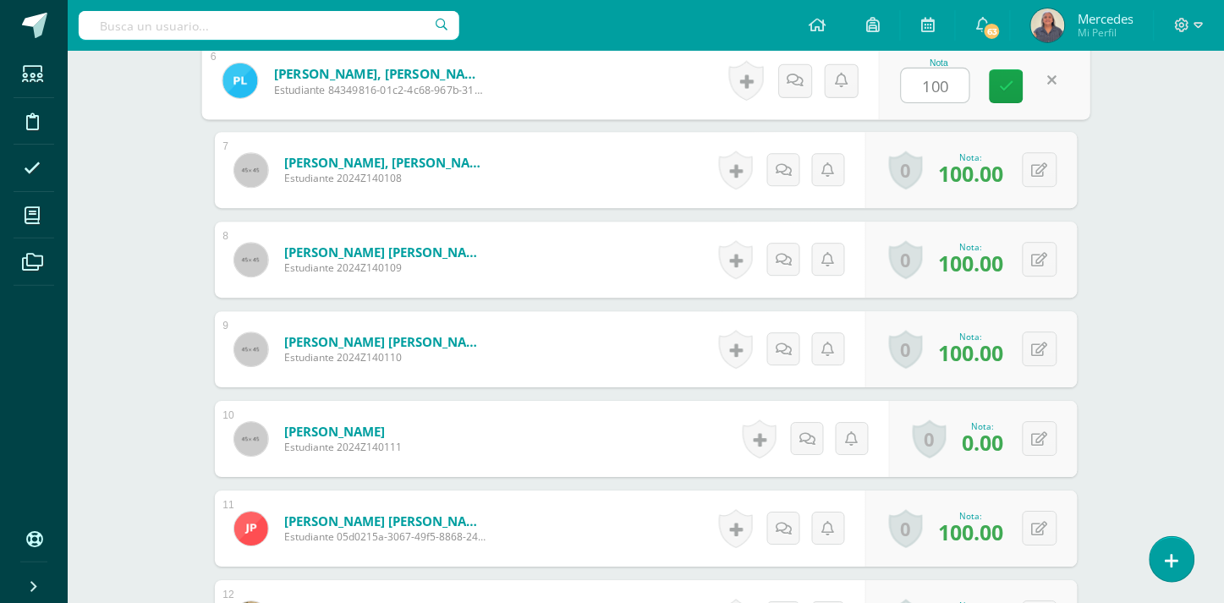
scroll to position [1034, 0]
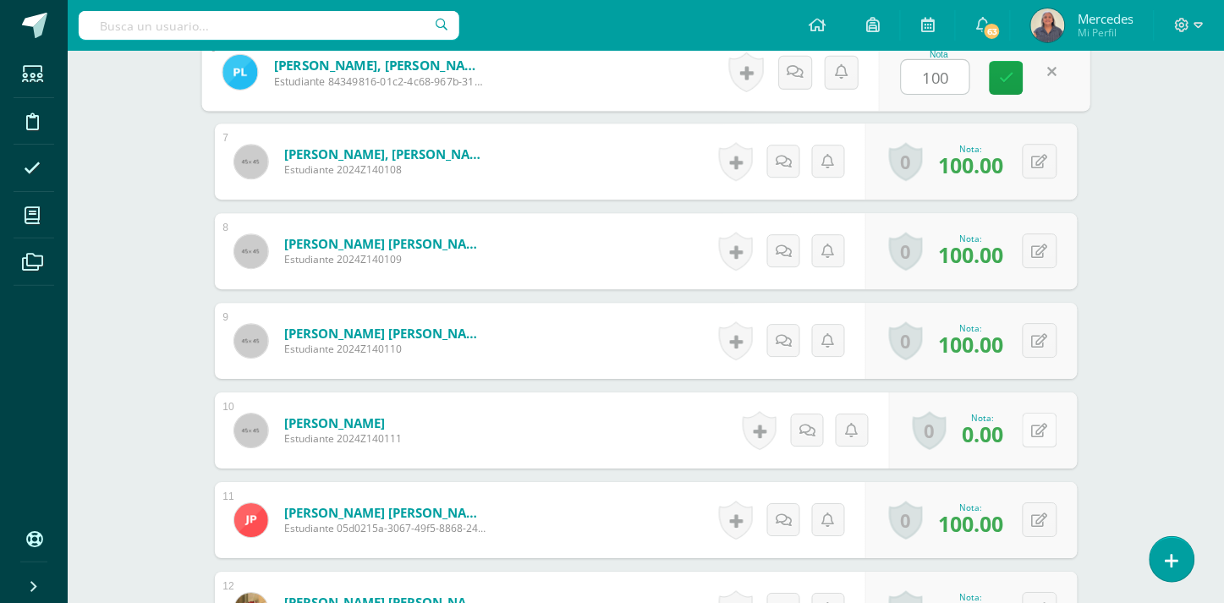
type input "100"
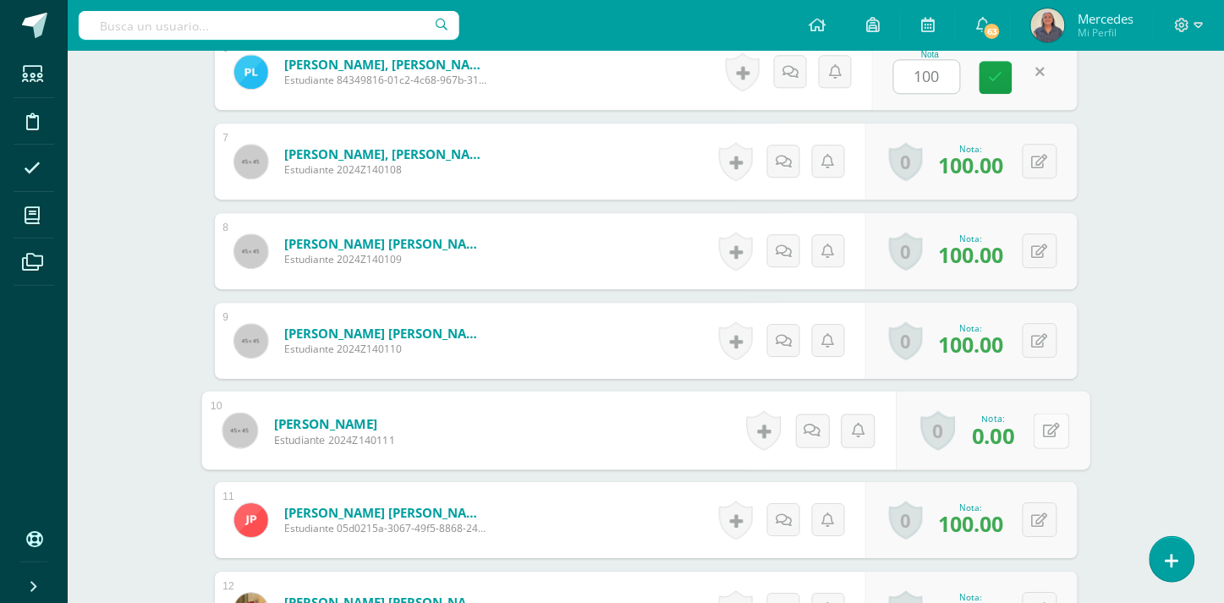
click at [1045, 429] on icon at bounding box center [1051, 430] width 17 height 14
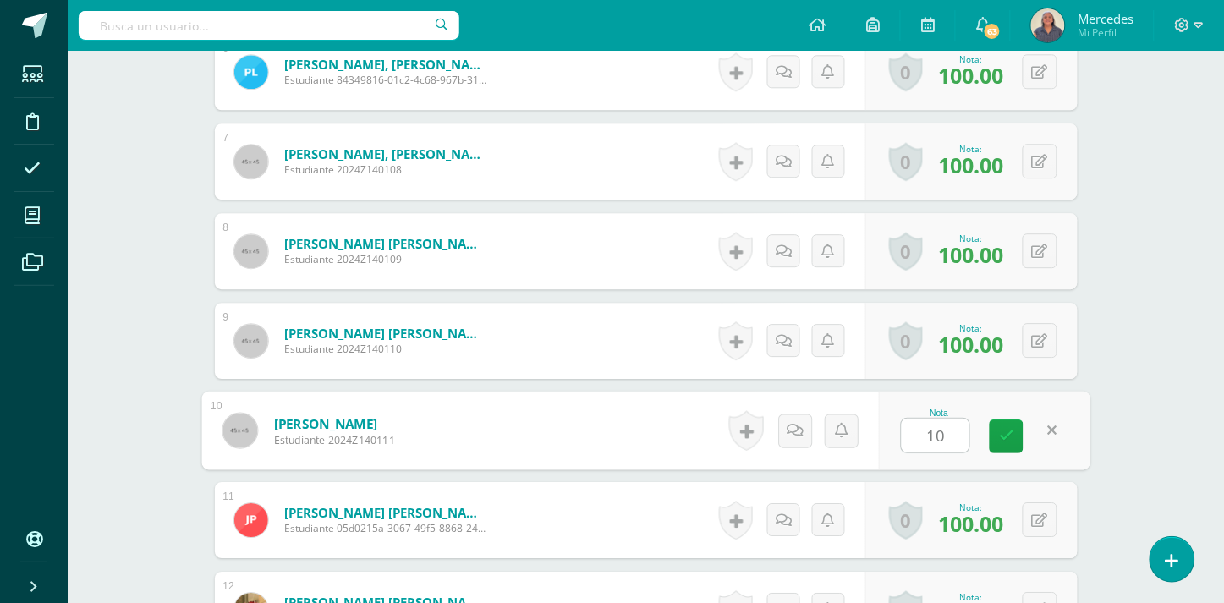
type input "100"
click at [1007, 429] on icon at bounding box center [1006, 436] width 15 height 14
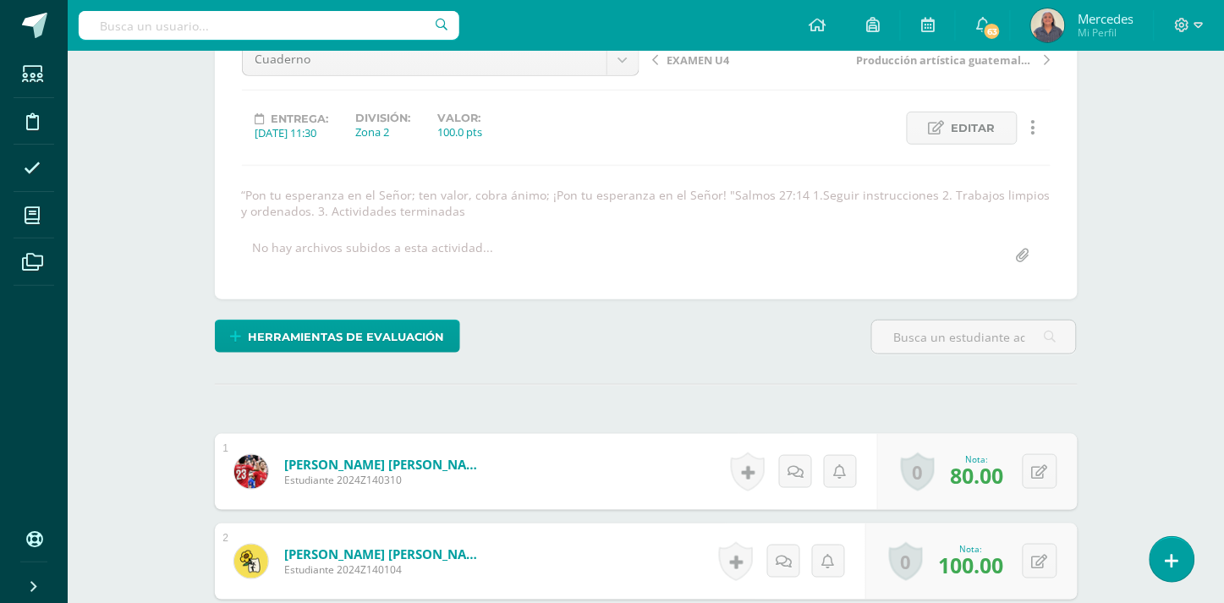
scroll to position [0, 0]
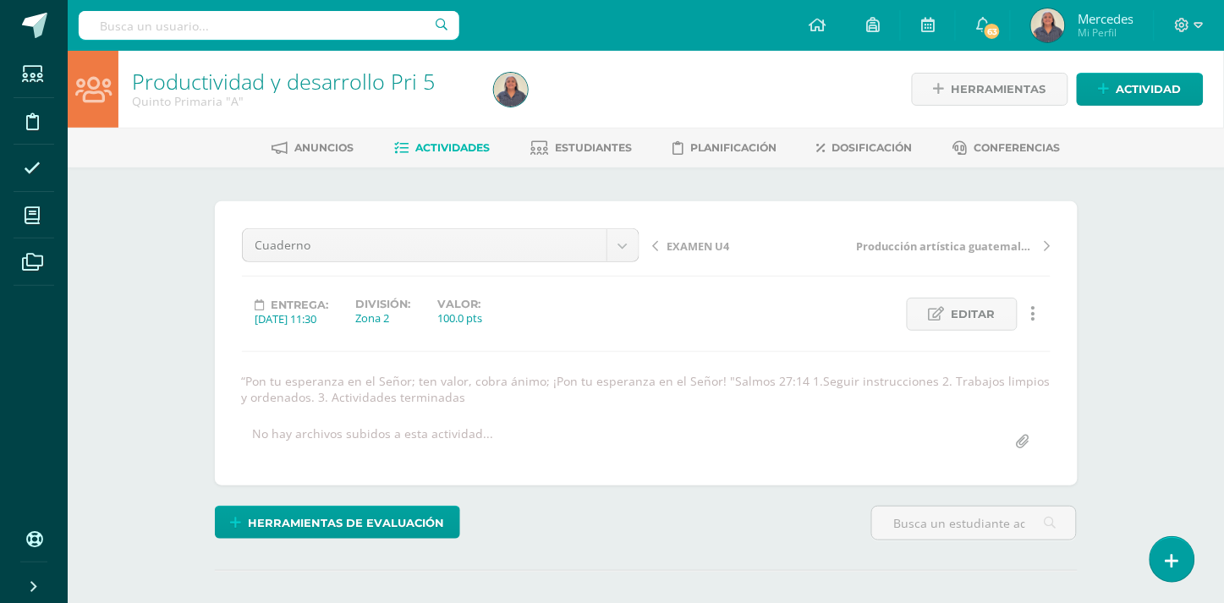
click at [950, 243] on span "Producción artística guatemalteca" at bounding box center [946, 246] width 179 height 15
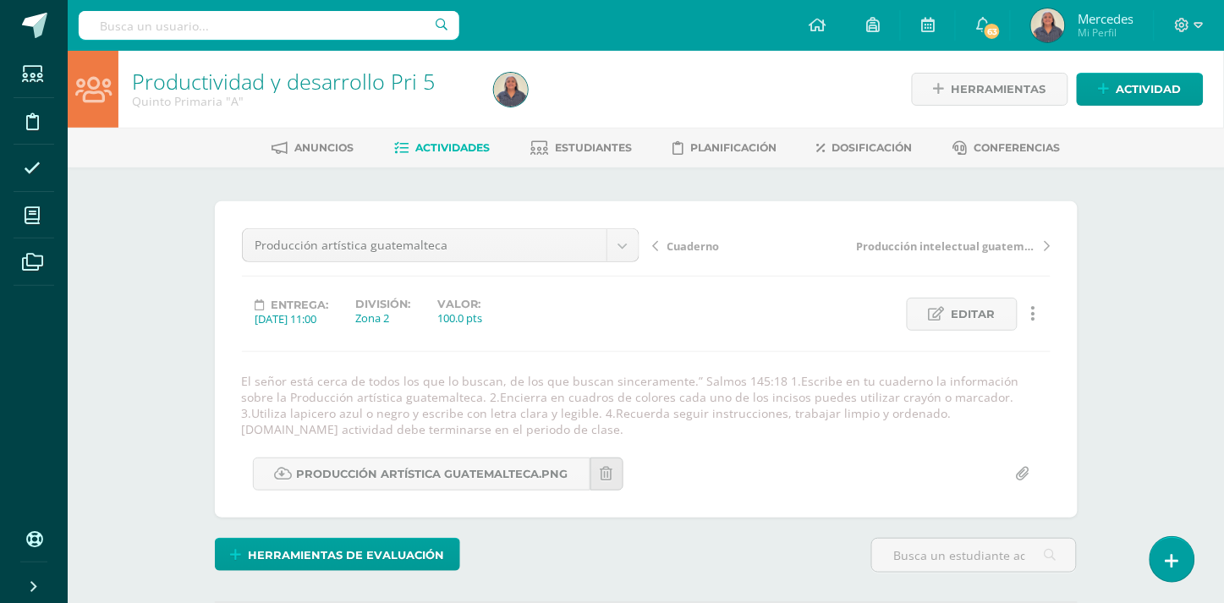
click at [952, 243] on span "Producción intelectual guatemalteca" at bounding box center [946, 246] width 179 height 15
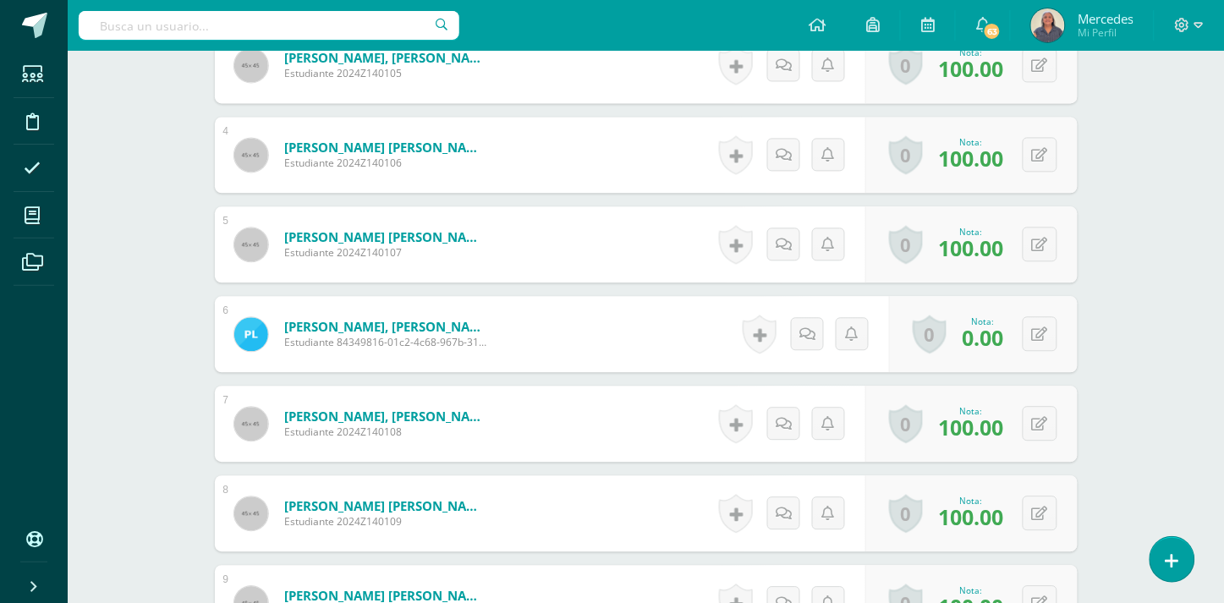
scroll to position [805, 0]
click at [1035, 326] on button at bounding box center [1040, 332] width 35 height 35
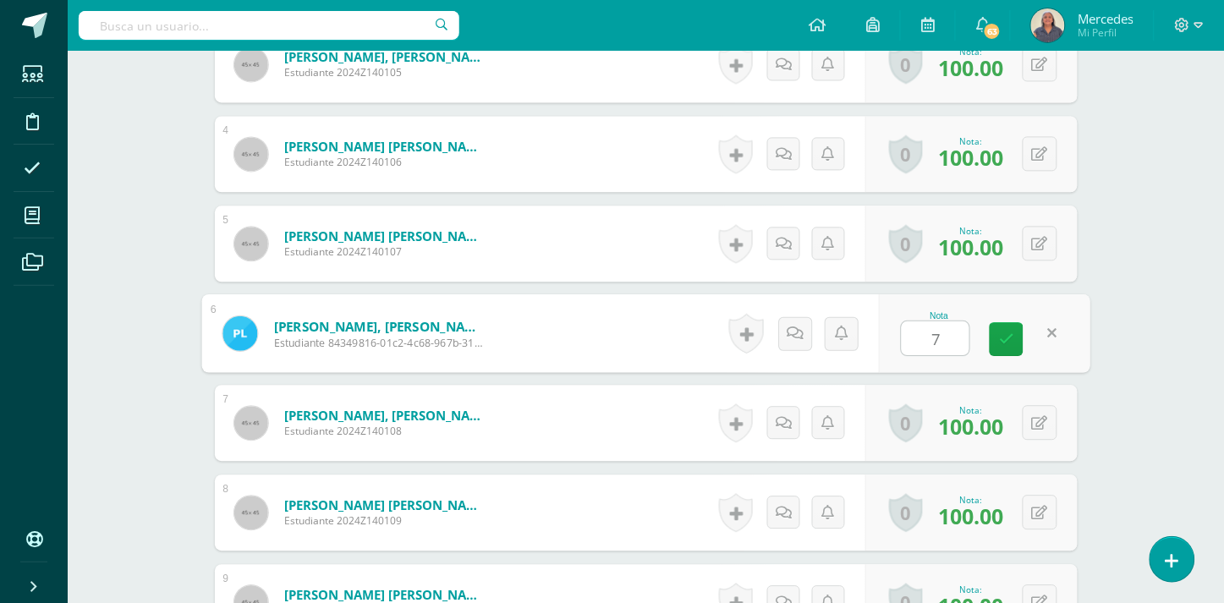
type input "75"
click at [1003, 344] on icon at bounding box center [1006, 339] width 15 height 14
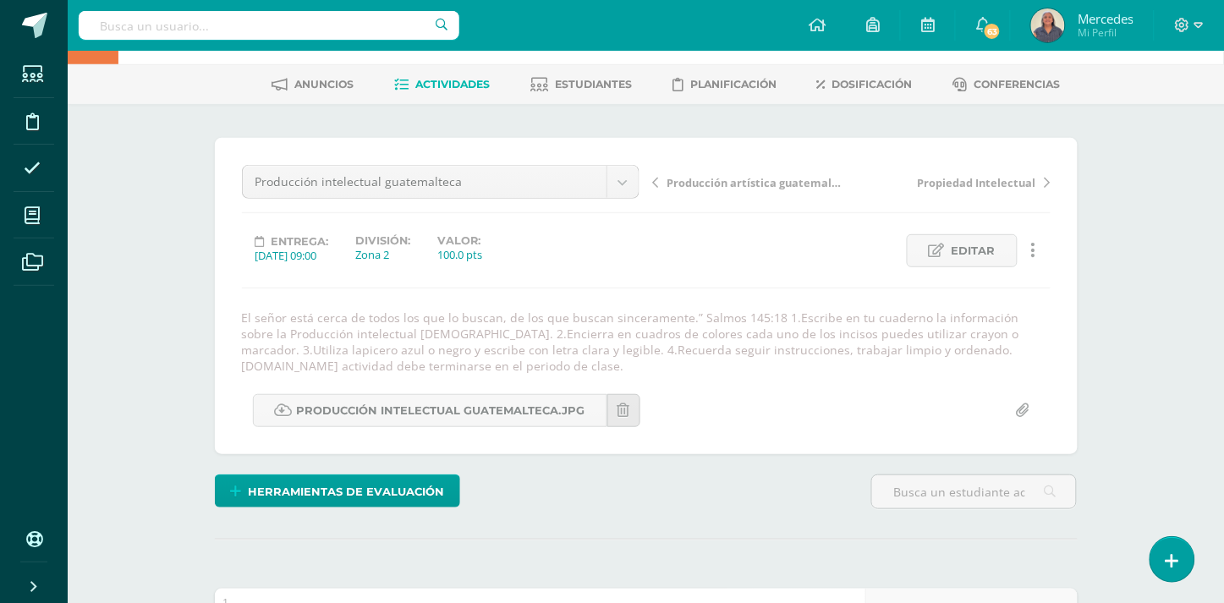
scroll to position [0, 0]
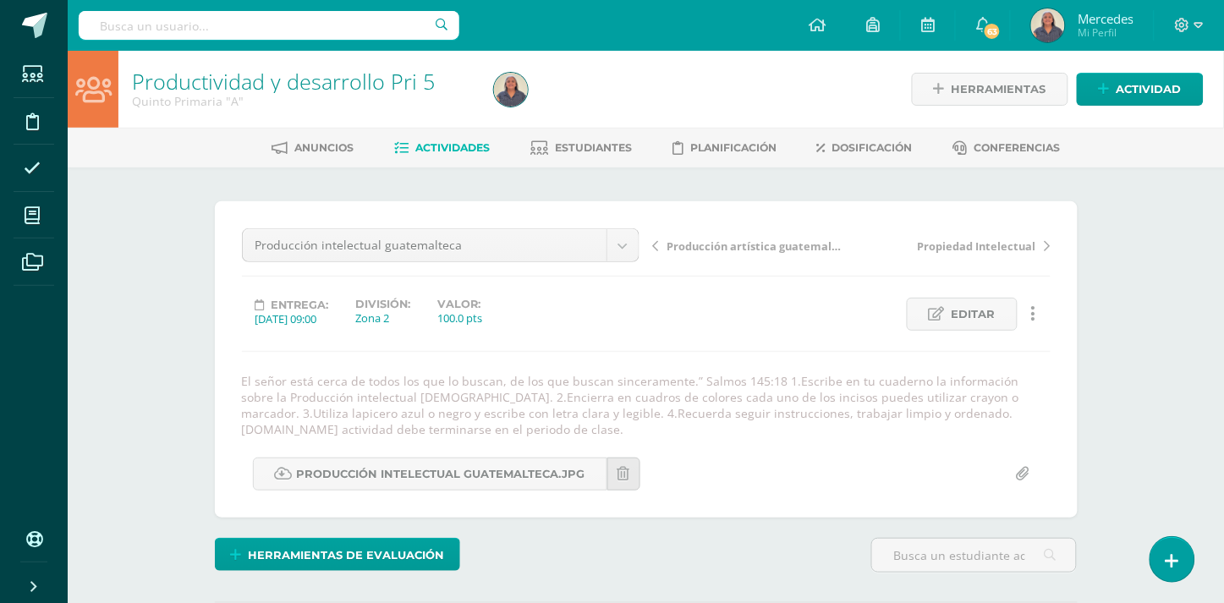
click at [458, 146] on span "Actividades" at bounding box center [452, 147] width 74 height 13
